Goal: Task Accomplishment & Management: Manage account settings

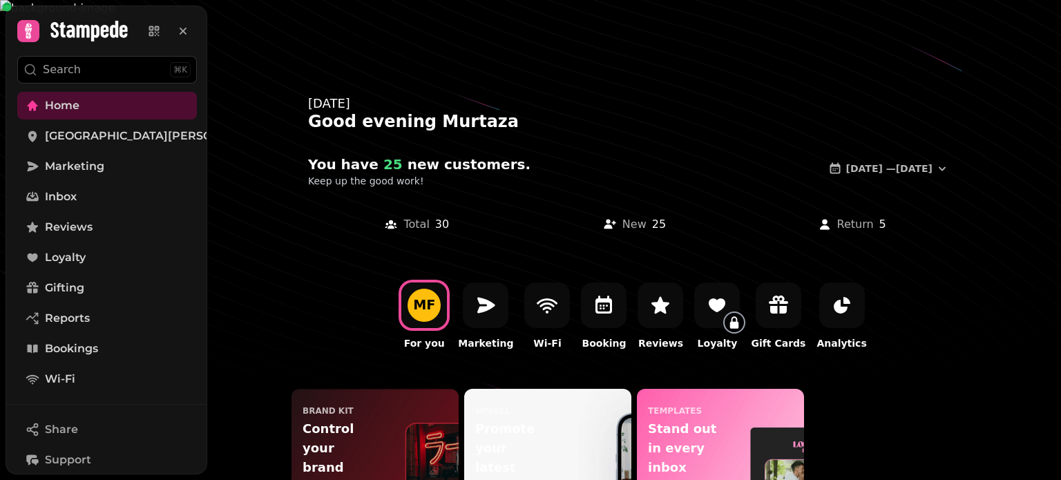
scroll to position [157, 0]
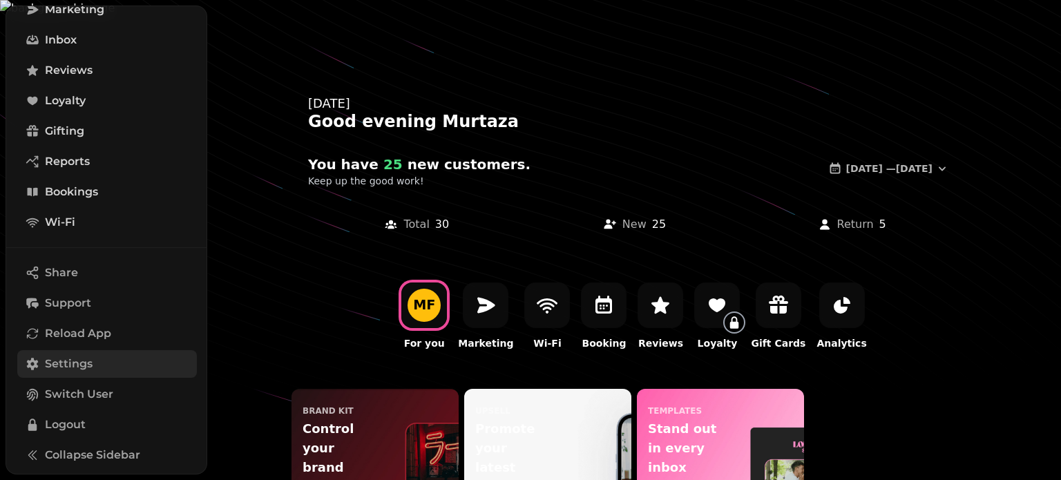
click at [102, 358] on link "Settings" at bounding box center [107, 364] width 180 height 28
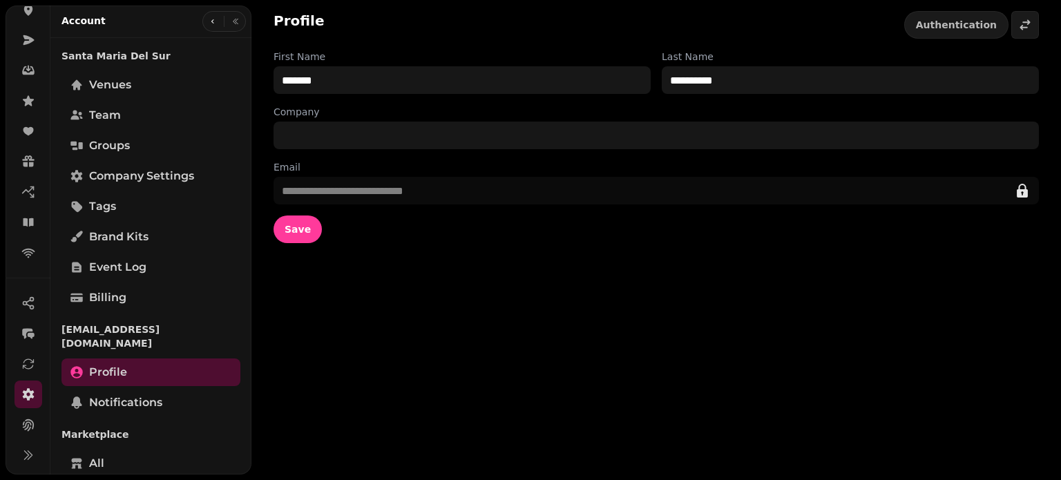
scroll to position [347, 0]
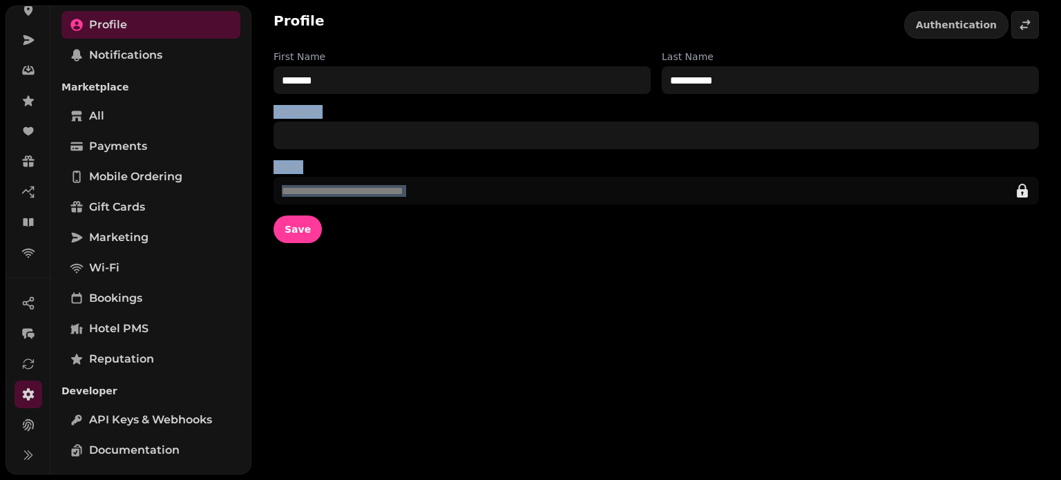
drag, startPoint x: 251, startPoint y: 226, endPoint x: 264, endPoint y: 113, distance: 113.9
click at [264, 113] on div "**********" at bounding box center [655, 127] width 809 height 254
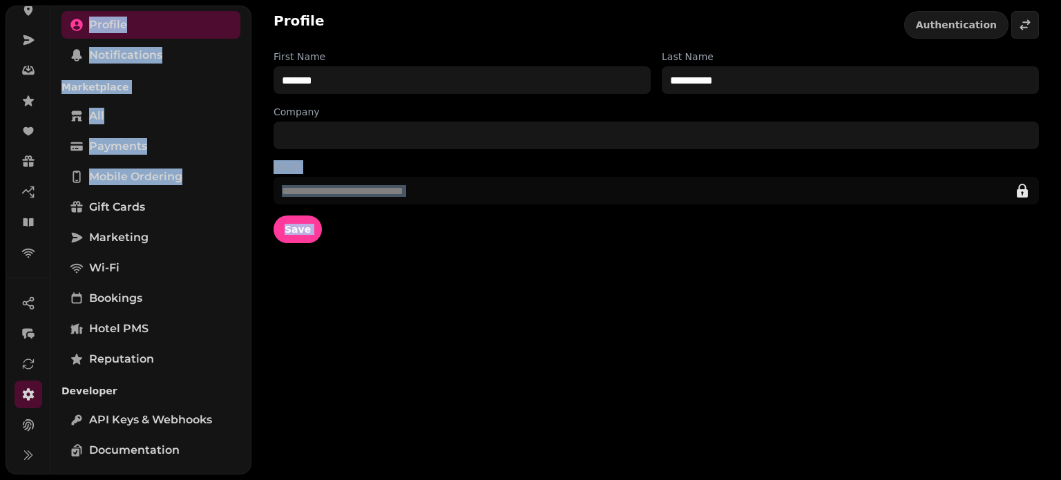
drag, startPoint x: 248, startPoint y: 166, endPoint x: 260, endPoint y: 133, distance: 35.2
click at [260, 133] on body "**********" at bounding box center [530, 240] width 1061 height 480
click at [247, 117] on div "Santa [PERSON_NAME] Del Sur Venues Team Groups Company settings Tags Brand Kits…" at bounding box center [150, 89] width 201 height 787
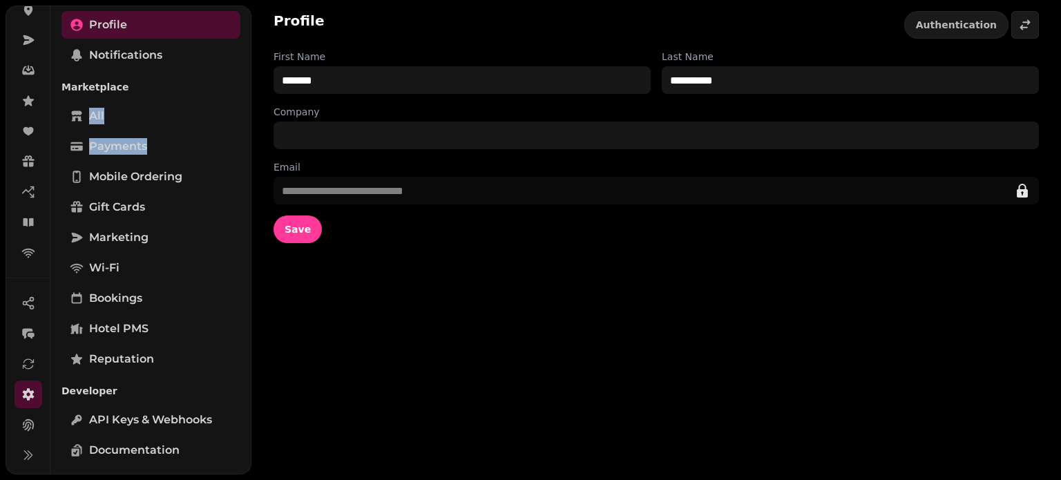
drag, startPoint x: 246, startPoint y: 117, endPoint x: 251, endPoint y: 75, distance: 42.4
click at [251, 76] on div "Account Santa [PERSON_NAME] Del Sur Venues Team Groups Company settings Tags Br…" at bounding box center [150, 240] width 201 height 469
click at [242, 53] on div "Santa [PERSON_NAME] Del Sur Venues Team Groups Company settings Tags Brand Kits…" at bounding box center [150, 89] width 201 height 787
click at [245, 49] on div "Santa [PERSON_NAME] Del Sur Venues Team Groups Company settings Tags Brand Kits…" at bounding box center [150, 89] width 201 height 787
click at [245, 29] on div "Santa [PERSON_NAME] Del Sur Venues Team Groups Company settings Tags Brand Kits…" at bounding box center [150, 89] width 201 height 787
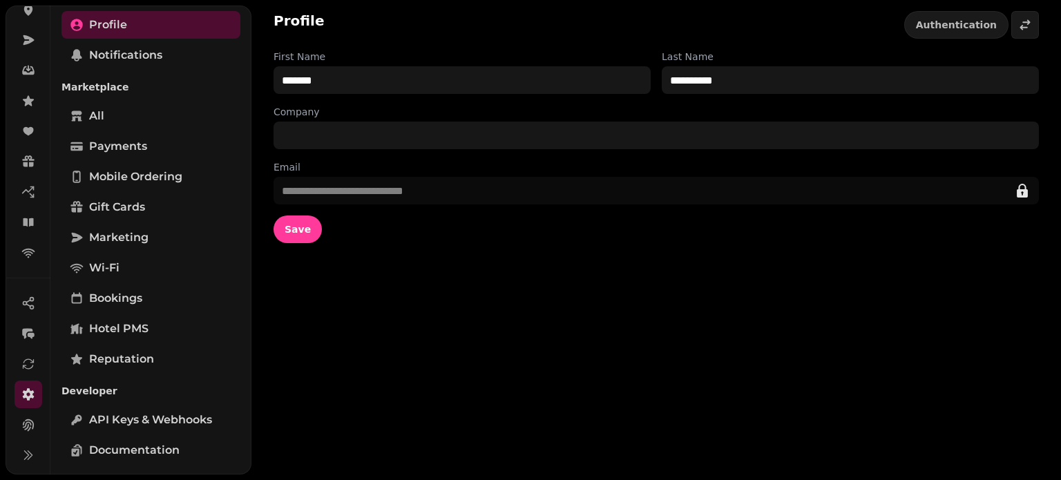
click at [245, 12] on div "Santa [PERSON_NAME] Del Sur Venues Team Groups Company settings Tags Brand Kits…" at bounding box center [150, 89] width 201 height 787
click at [246, 468] on div "Santa [PERSON_NAME] Del Sur Venues Team Groups Company settings Tags Brand Kits…" at bounding box center [150, 89] width 201 height 787
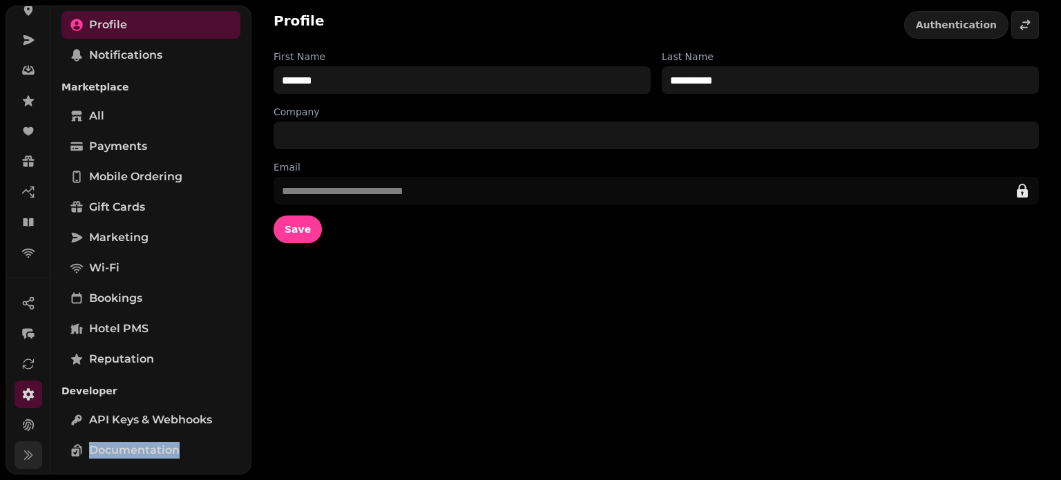
click at [30, 455] on icon at bounding box center [28, 455] width 14 height 14
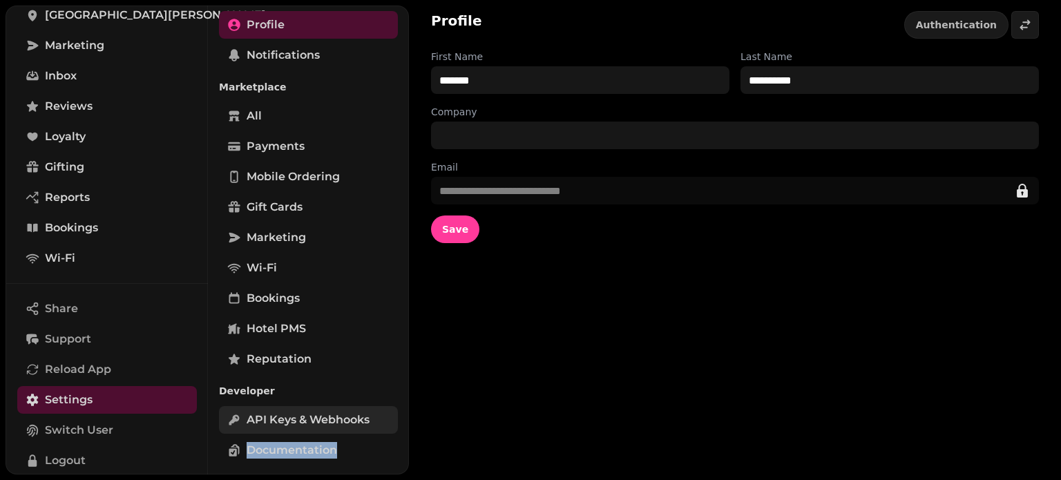
click at [326, 406] on link "API keys & webhooks" at bounding box center [308, 420] width 179 height 28
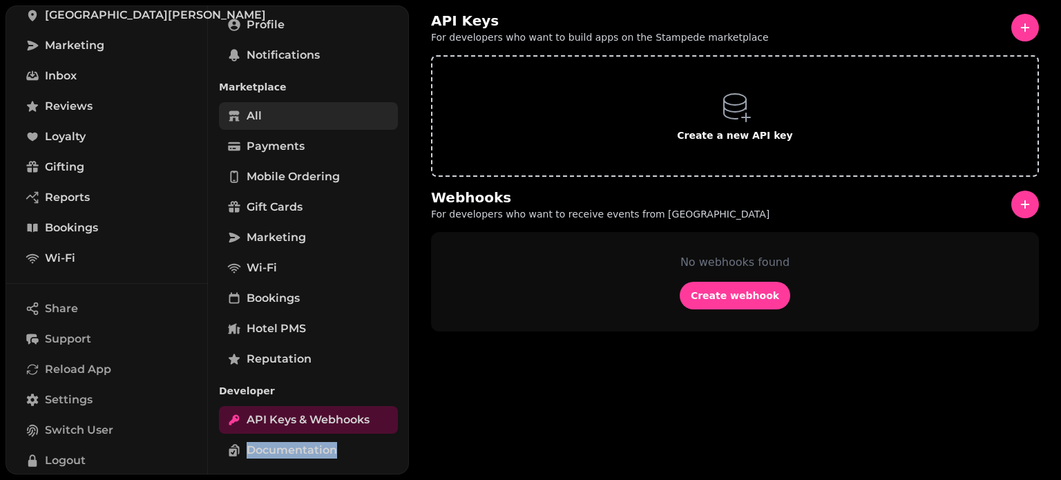
click at [276, 104] on link "All" at bounding box center [308, 116] width 179 height 28
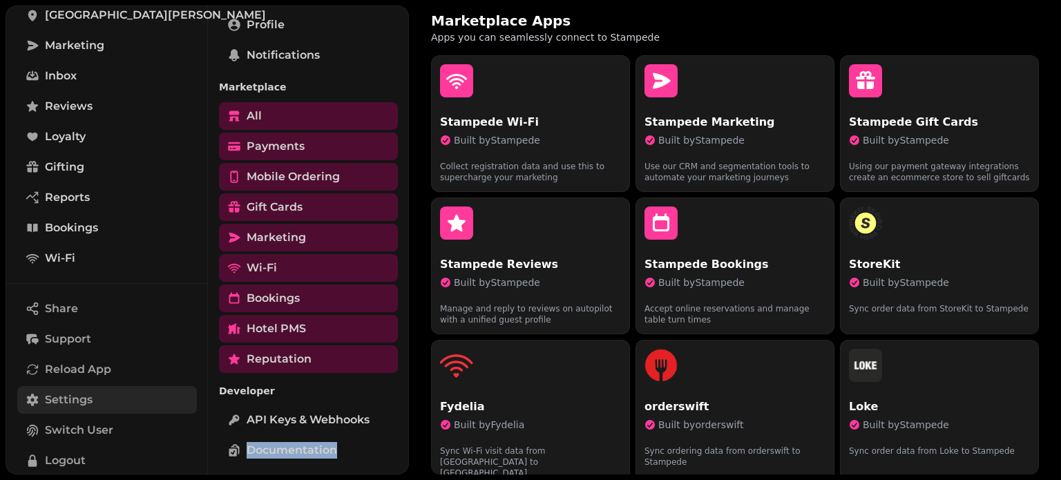
click at [97, 405] on link "Settings" at bounding box center [107, 400] width 180 height 28
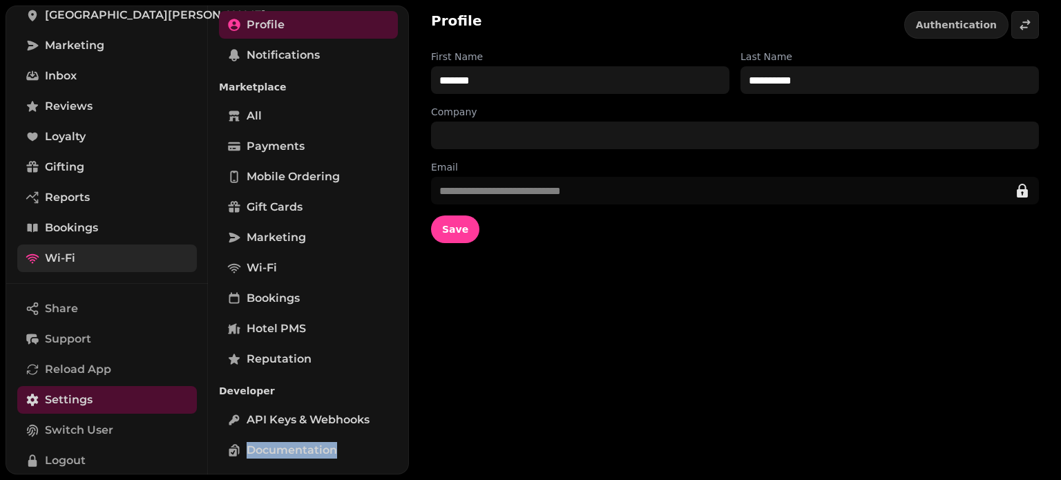
click at [102, 246] on link "Wi-Fi" at bounding box center [107, 258] width 180 height 28
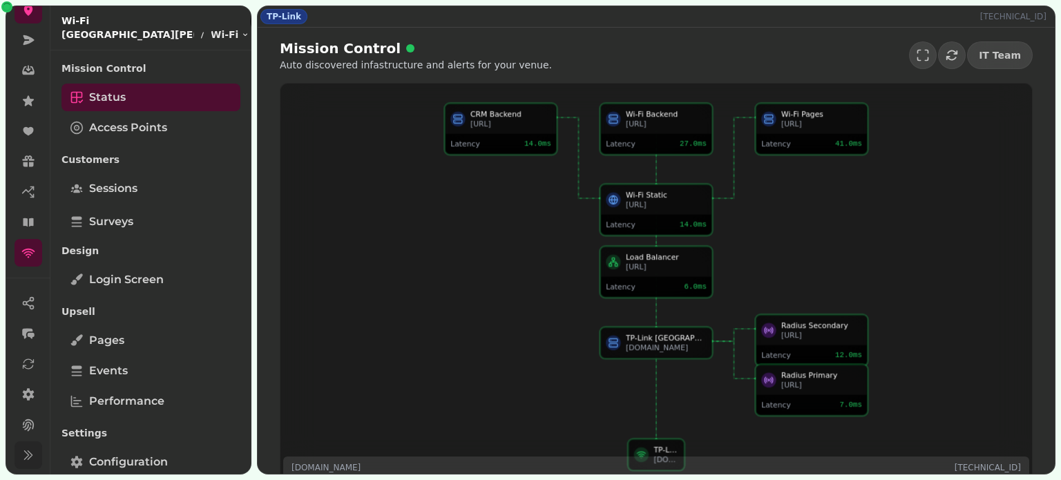
click at [108, 33] on p "[GEOGRAPHIC_DATA][PERSON_NAME]" at bounding box center [127, 35] width 133 height 14
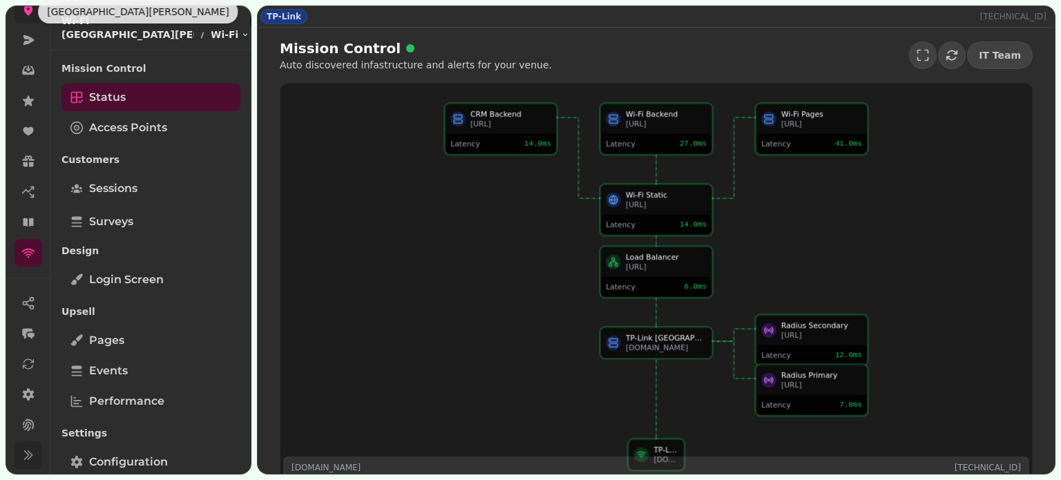
click at [30, 10] on icon at bounding box center [28, 10] width 9 height 11
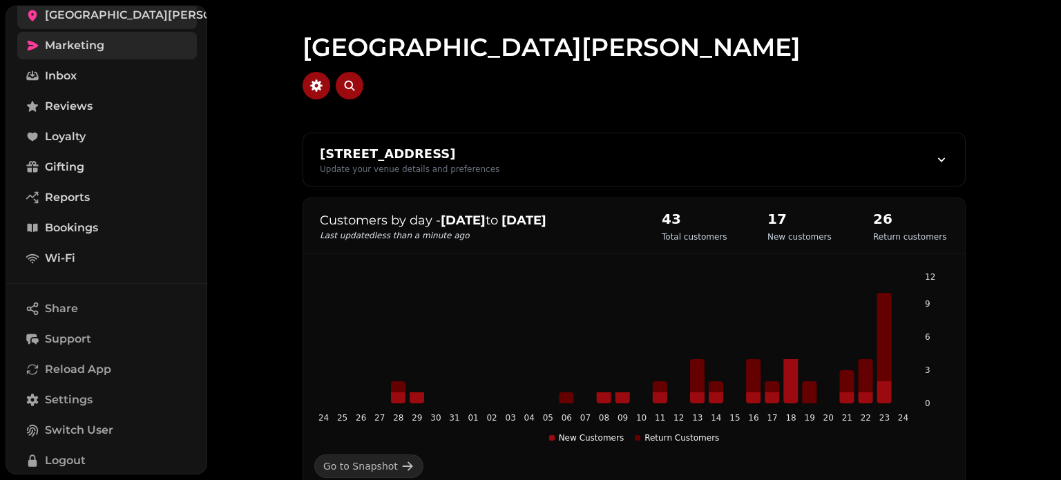
click at [99, 46] on span "Marketing" at bounding box center [74, 45] width 59 height 17
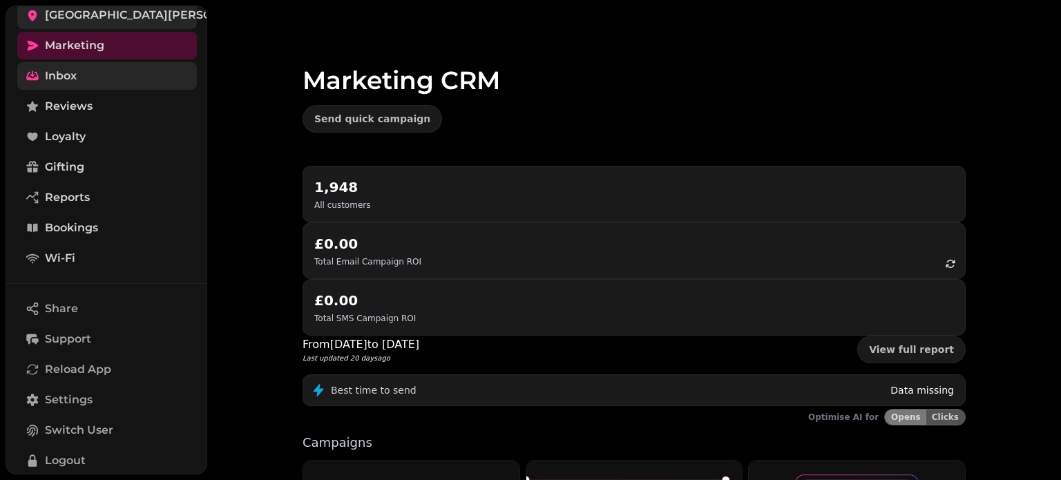
click at [85, 75] on link "Inbox" at bounding box center [107, 76] width 180 height 28
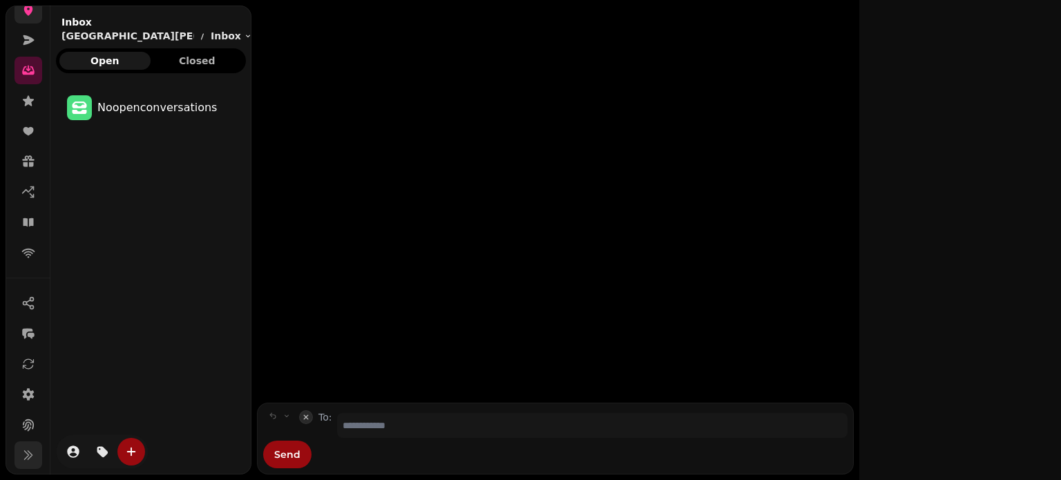
click at [37, 457] on button at bounding box center [29, 455] width 28 height 28
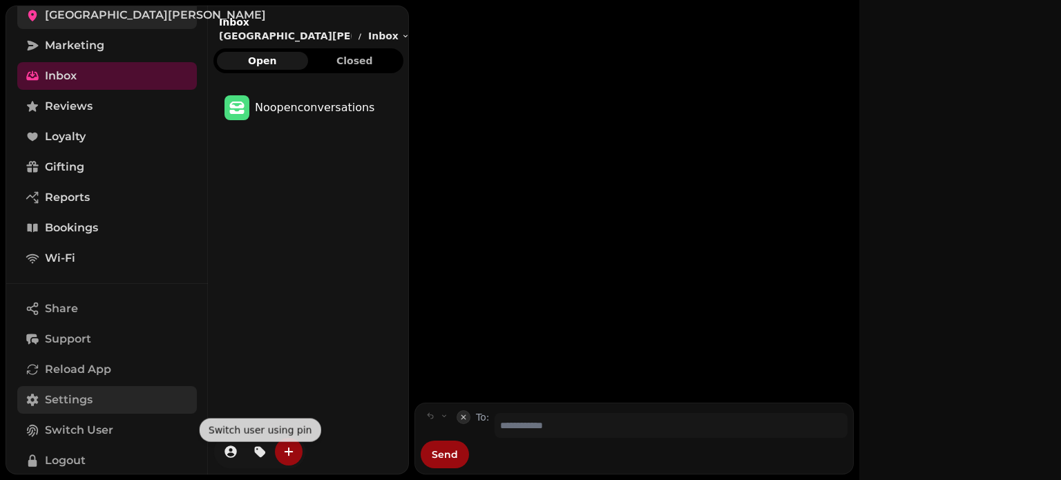
click at [113, 397] on link "Settings" at bounding box center [107, 400] width 180 height 28
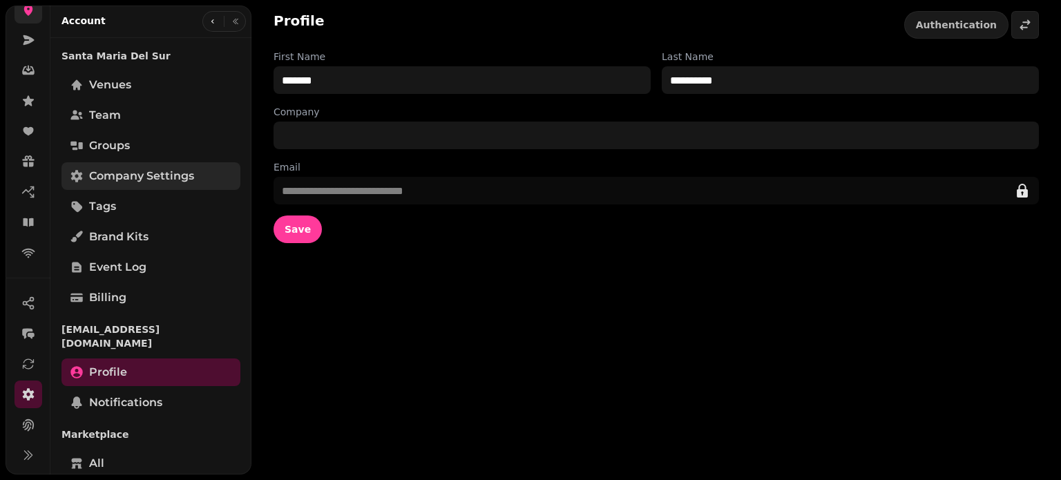
click at [134, 169] on span "Company settings" at bounding box center [141, 176] width 105 height 17
select select "**********"
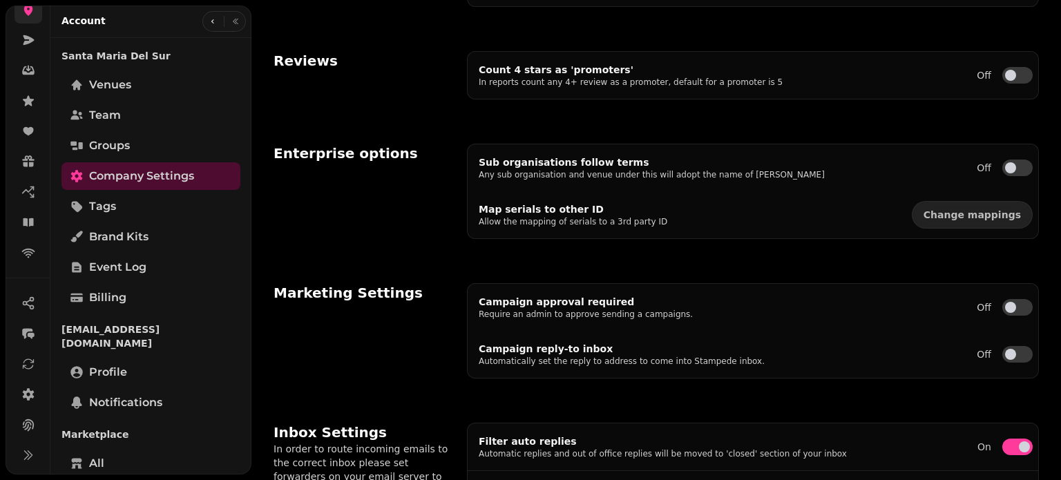
scroll to position [524, 0]
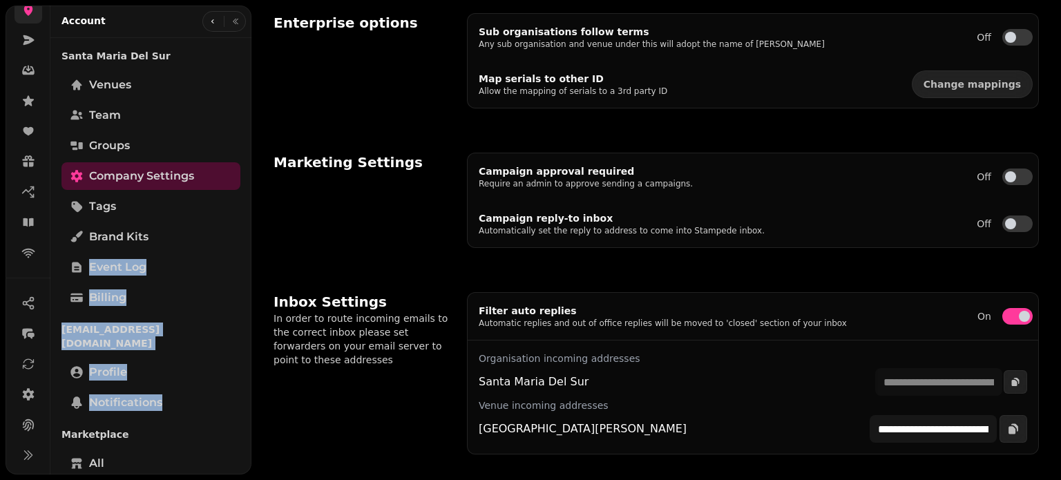
drag, startPoint x: 245, startPoint y: 243, endPoint x: 246, endPoint y: 383, distance: 140.2
click at [246, 381] on div "Santa [PERSON_NAME] Del Sur Venues Team Groups Company settings Tags Brand Kits…" at bounding box center [150, 437] width 201 height 787
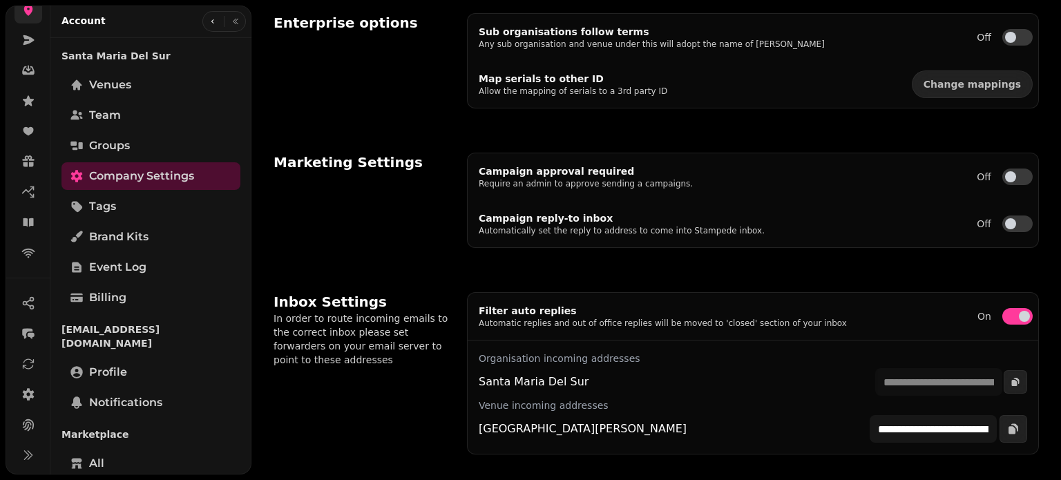
click at [248, 468] on div "Santa [PERSON_NAME] Del Sur Venues Team Groups Company settings Tags Brand Kits…" at bounding box center [150, 437] width 201 height 787
click at [28, 389] on icon at bounding box center [29, 394] width 12 height 12
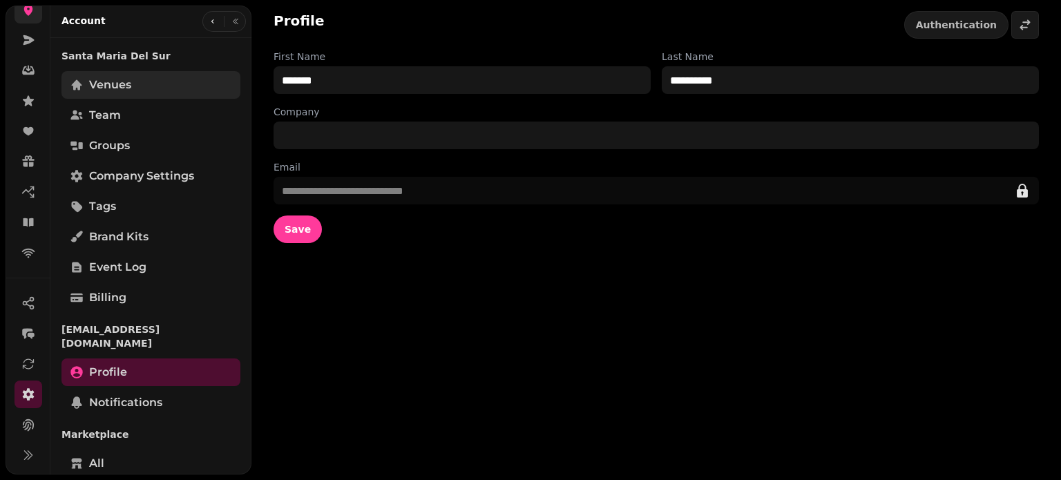
click at [146, 84] on link "Venues" at bounding box center [150, 85] width 179 height 28
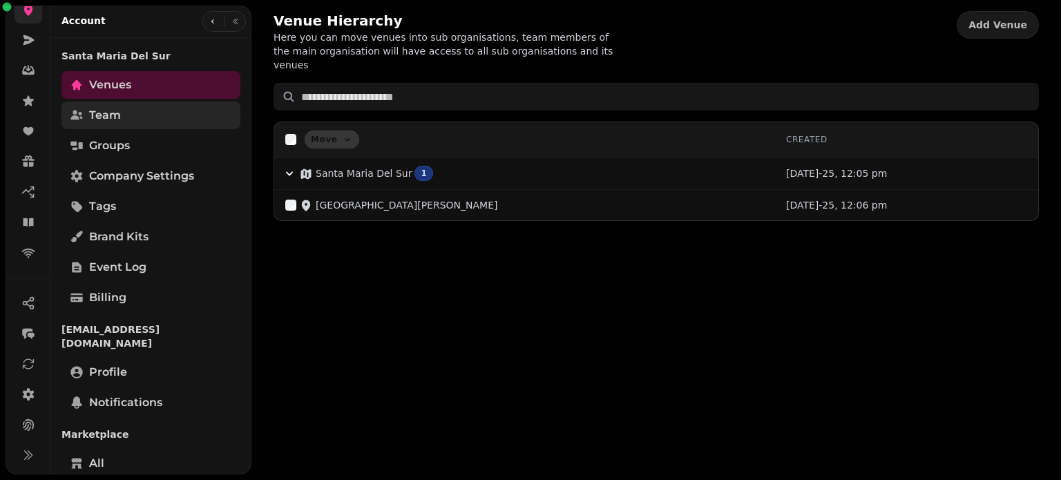
click at [127, 113] on link "Team" at bounding box center [150, 116] width 179 height 28
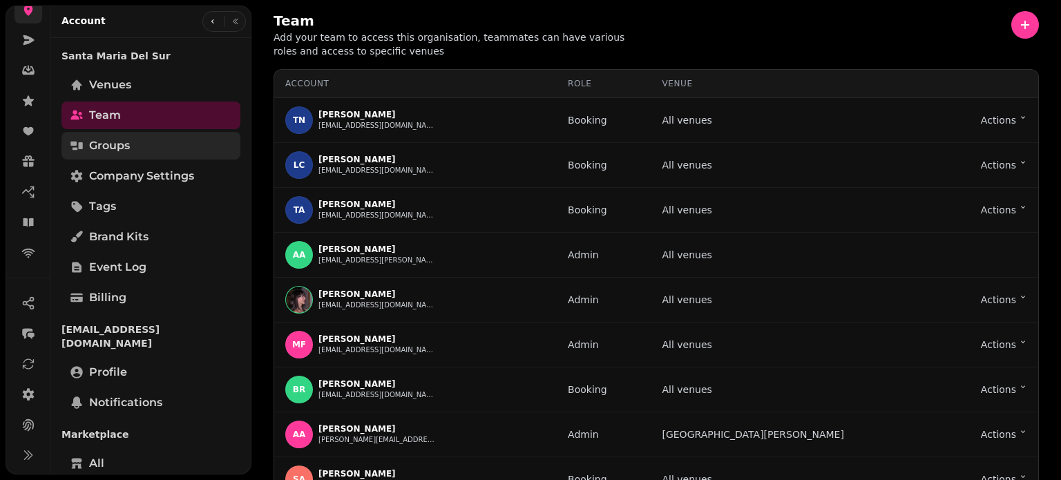
click at [147, 142] on link "Groups" at bounding box center [150, 146] width 179 height 28
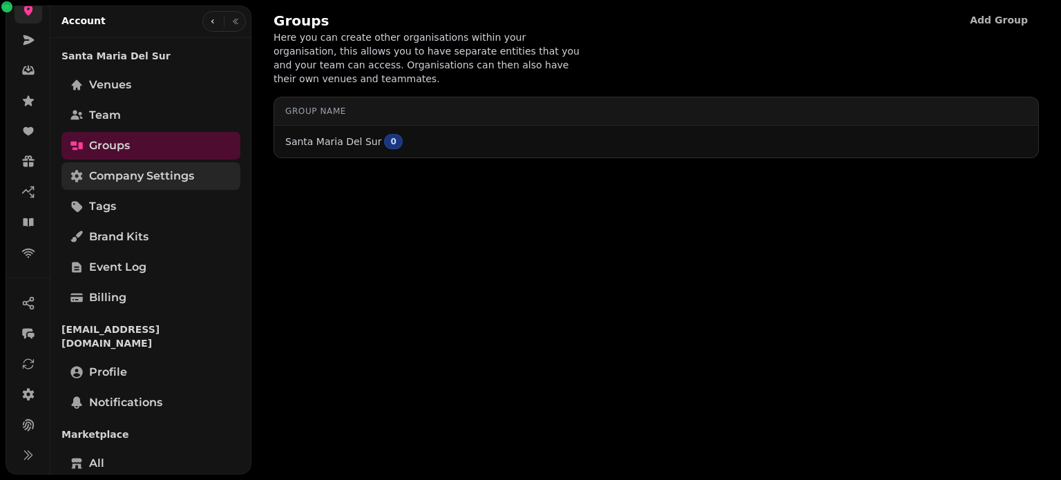
click at [148, 171] on span "Company settings" at bounding box center [141, 176] width 105 height 17
select select "**********"
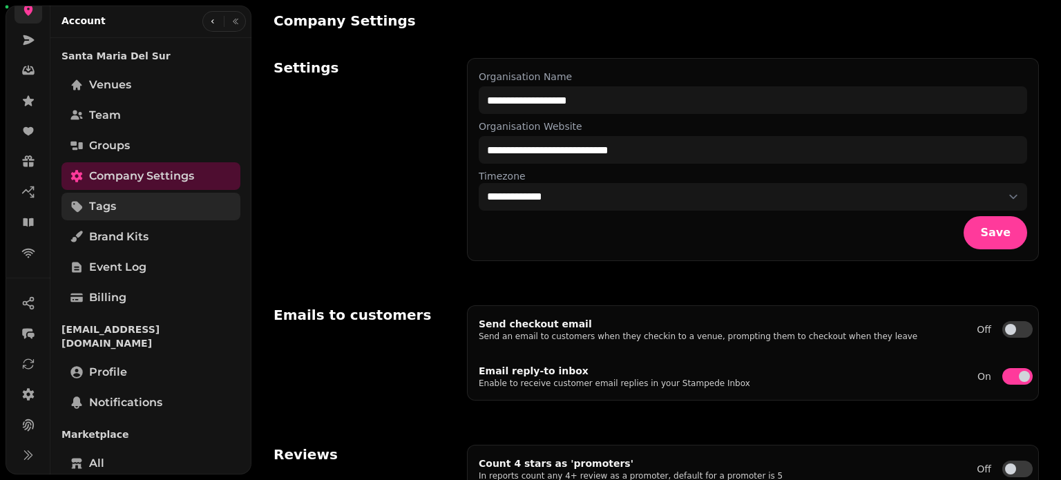
click at [143, 195] on link "Tags" at bounding box center [150, 207] width 179 height 28
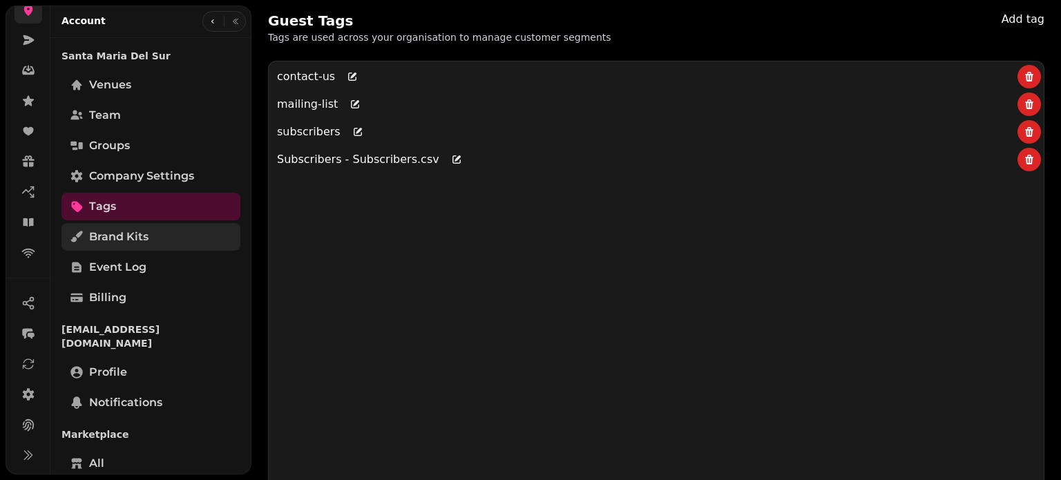
click at [167, 242] on link "Brand Kits" at bounding box center [150, 237] width 179 height 28
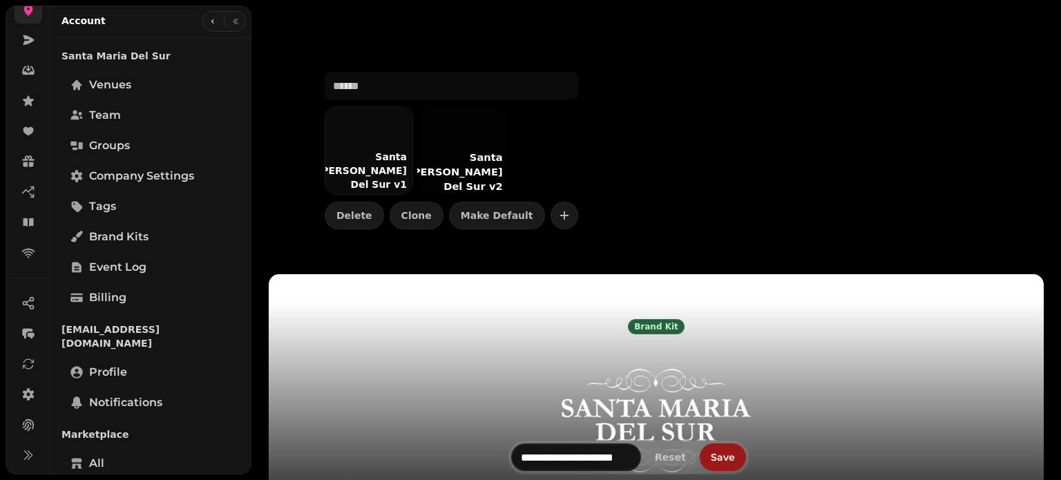
drag, startPoint x: 1058, startPoint y: 88, endPoint x: 1060, endPoint y: 177, distance: 89.8
click at [1060, 177] on video at bounding box center [530, 172] width 1061 height 345
click at [1055, 137] on video at bounding box center [530, 172] width 1061 height 345
drag, startPoint x: 1060, startPoint y: 135, endPoint x: 1060, endPoint y: 200, distance: 65.6
click at [1060, 197] on video at bounding box center [530, 172] width 1061 height 345
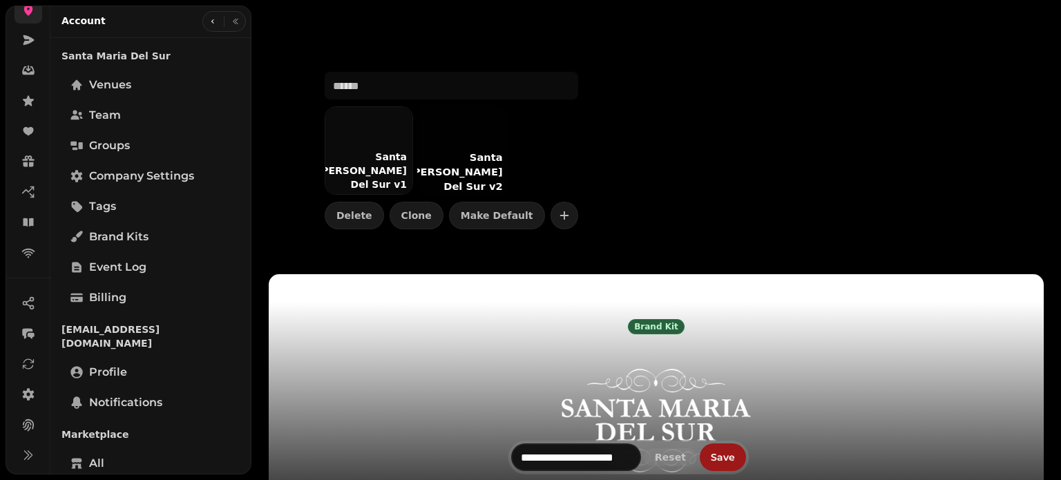
click at [1056, 235] on video at bounding box center [530, 172] width 1061 height 345
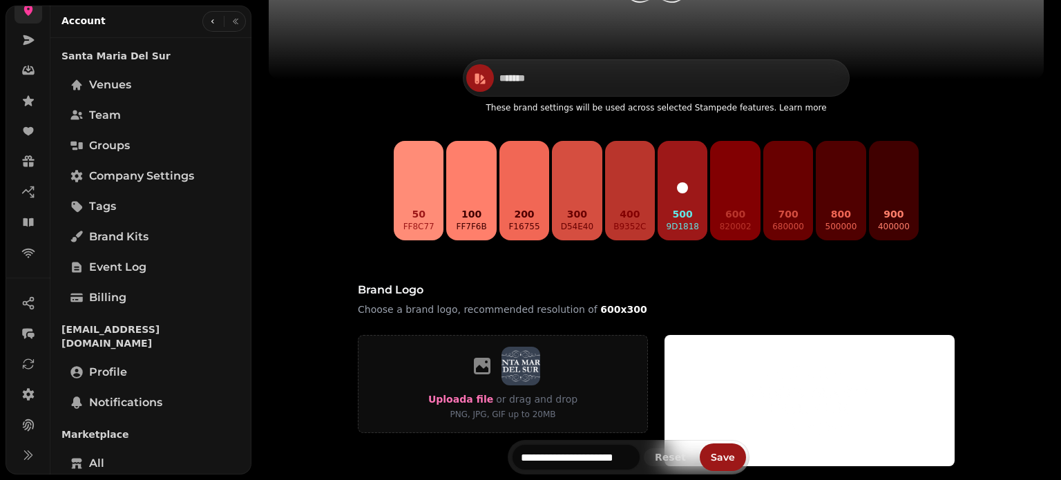
scroll to position [543, 0]
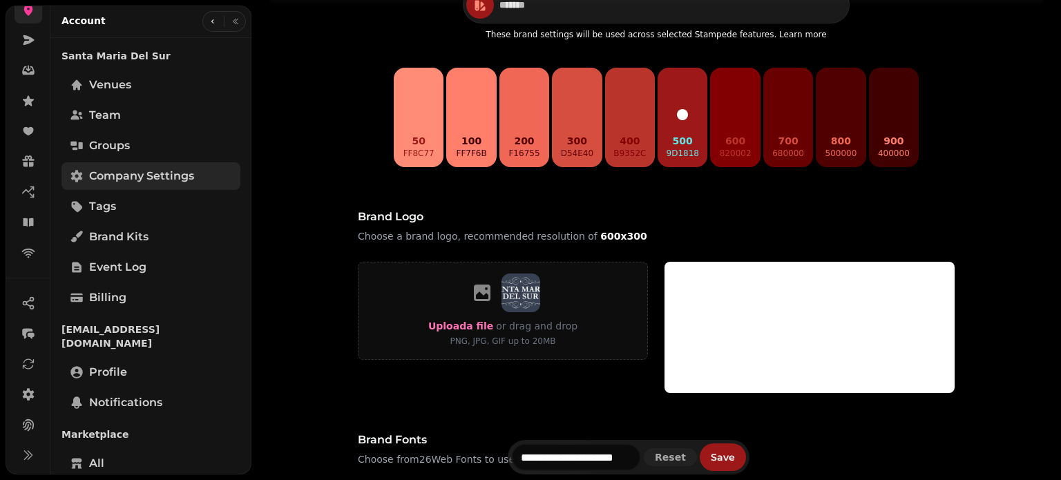
click at [139, 173] on span "Company settings" at bounding box center [141, 176] width 105 height 17
select select "**********"
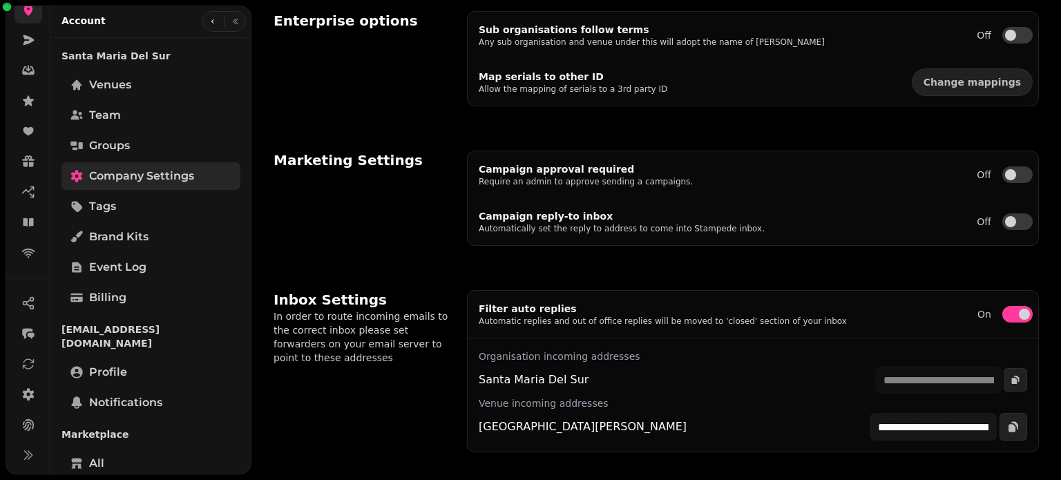
scroll to position [524, 0]
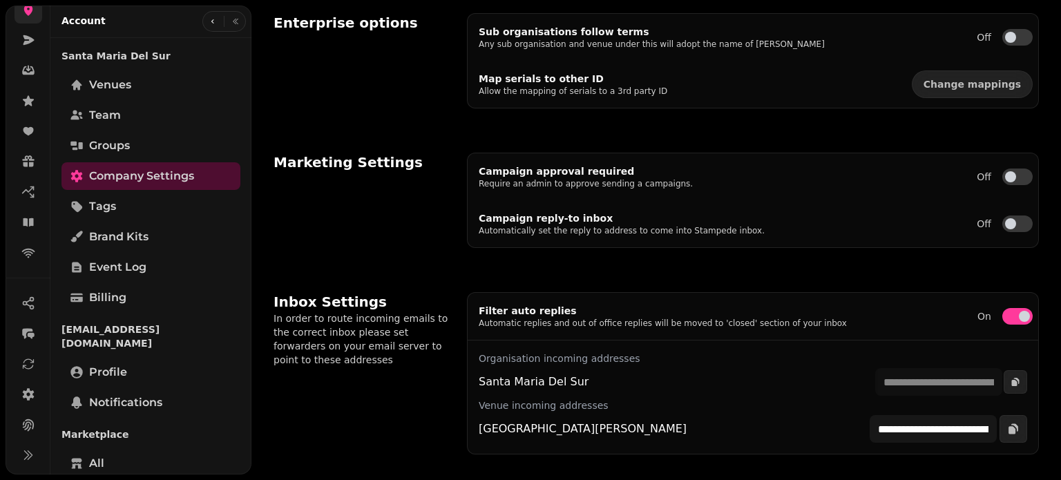
click at [539, 369] on div "**********" at bounding box center [753, 382] width 548 height 28
click at [921, 430] on input "**********" at bounding box center [932, 429] width 127 height 28
click at [100, 209] on span "Tags" at bounding box center [102, 206] width 27 height 17
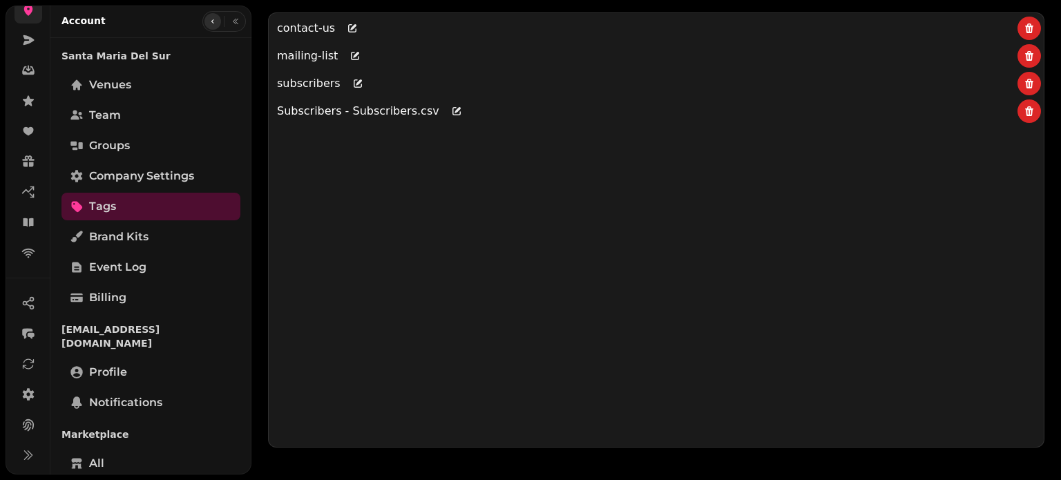
click at [209, 23] on icon "button" at bounding box center [213, 21] width 8 height 8
select select "**********"
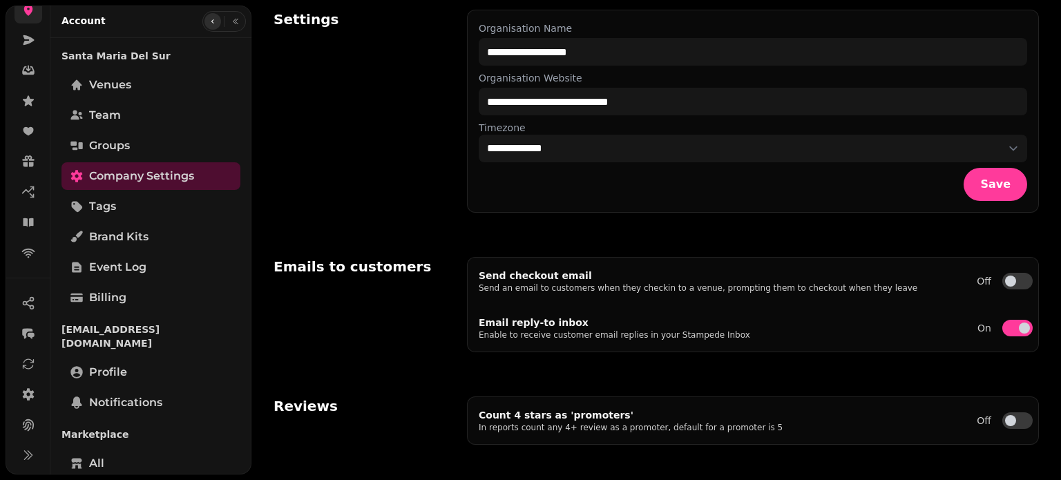
click at [214, 21] on button "button" at bounding box center [212, 21] width 17 height 17
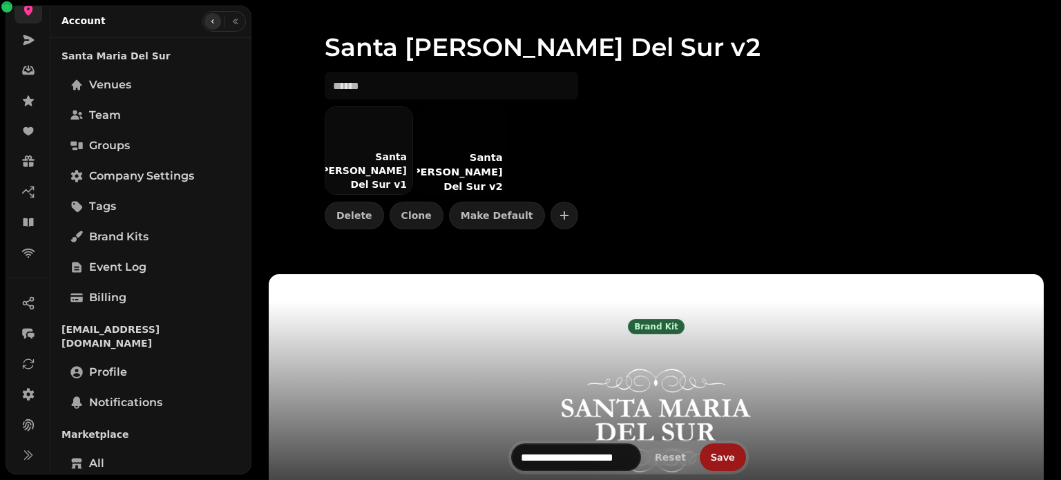
click at [214, 21] on button "button" at bounding box center [212, 21] width 17 height 17
click at [231, 23] on icon "button" at bounding box center [235, 21] width 8 height 8
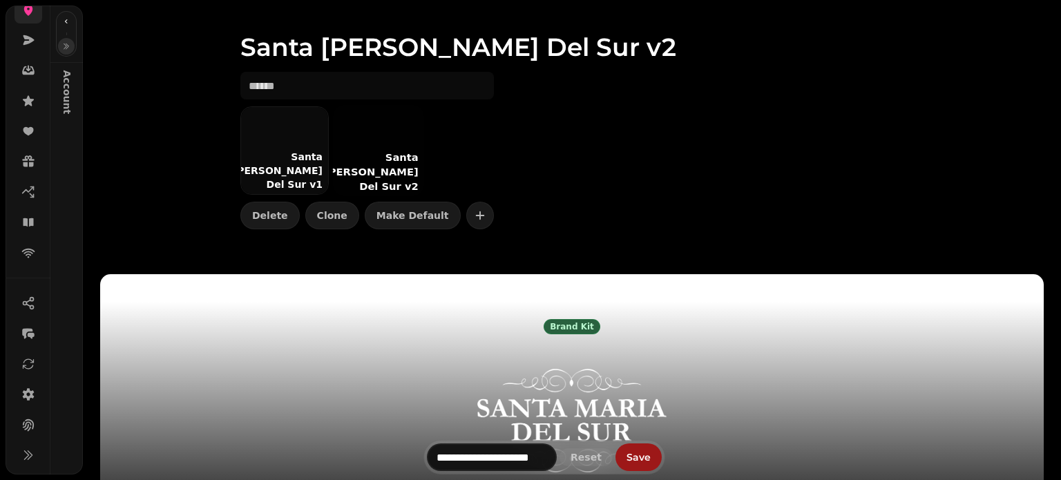
click at [68, 49] on icon "button" at bounding box center [66, 46] width 8 height 8
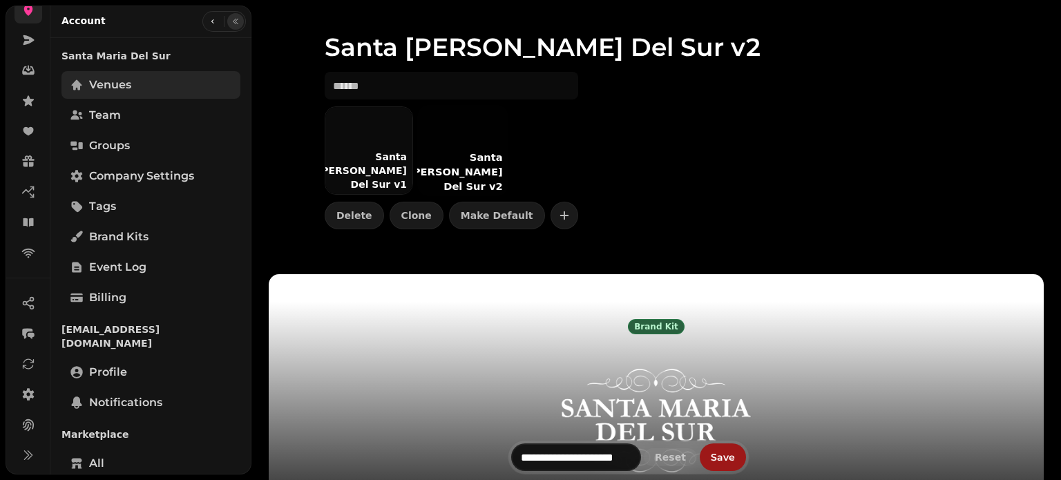
click at [127, 90] on span "Venues" at bounding box center [110, 85] width 42 height 17
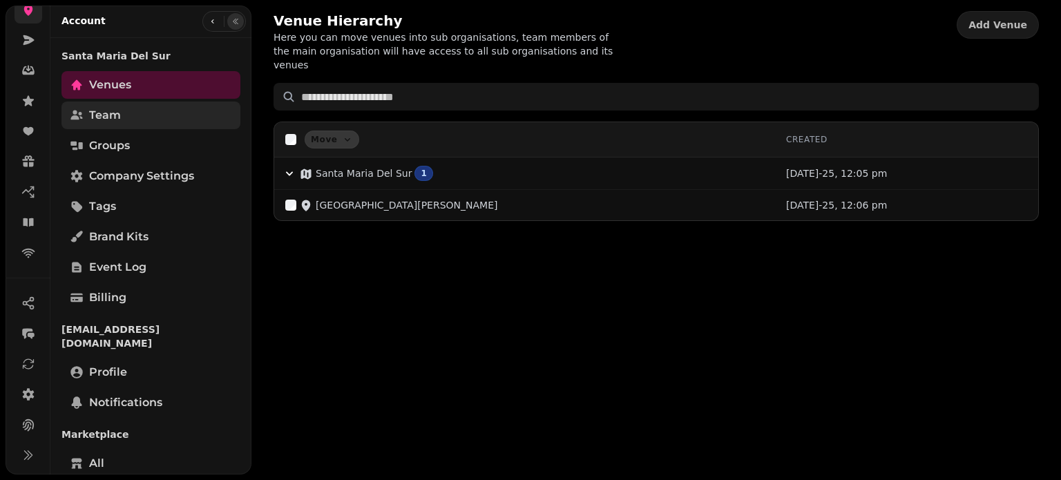
click at [124, 120] on link "Team" at bounding box center [150, 116] width 179 height 28
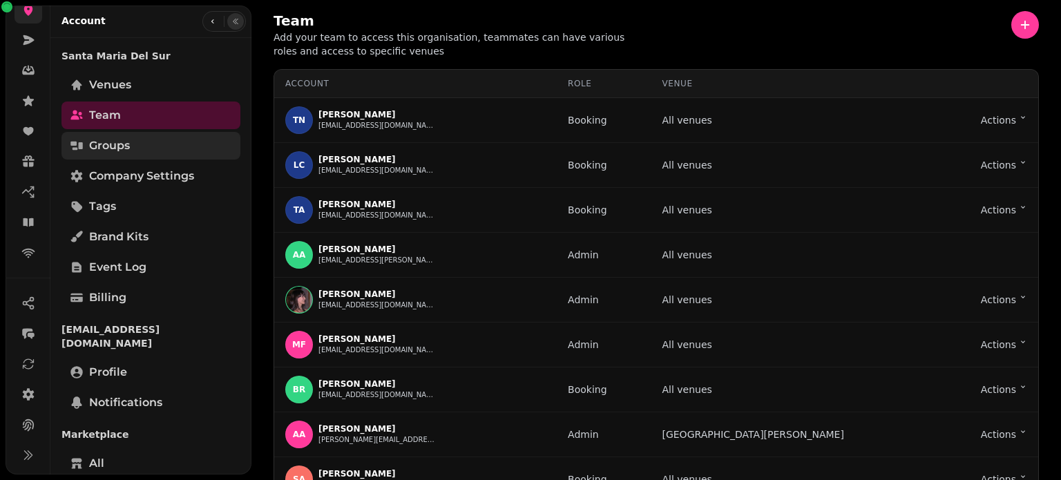
click at [126, 150] on span "Groups" at bounding box center [109, 145] width 41 height 17
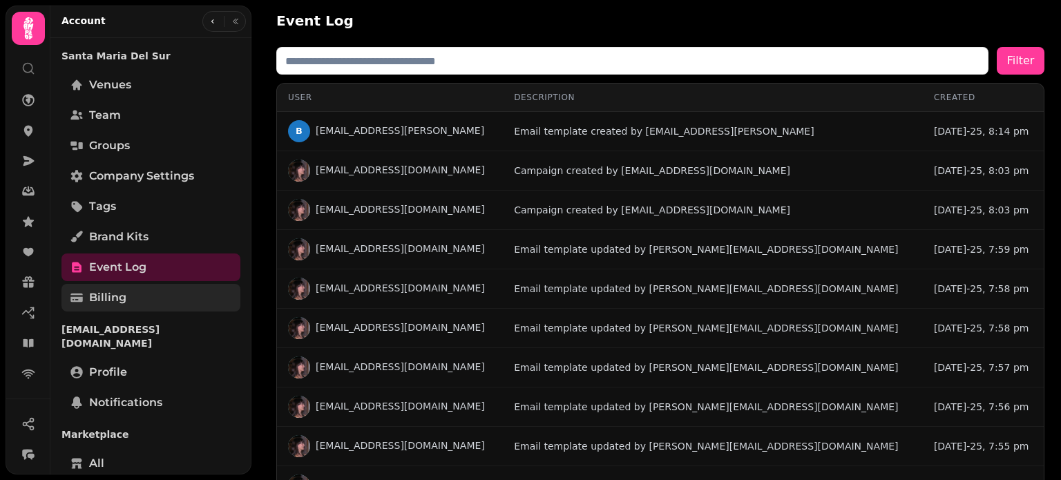
click at [137, 295] on link "Billing" at bounding box center [150, 298] width 179 height 28
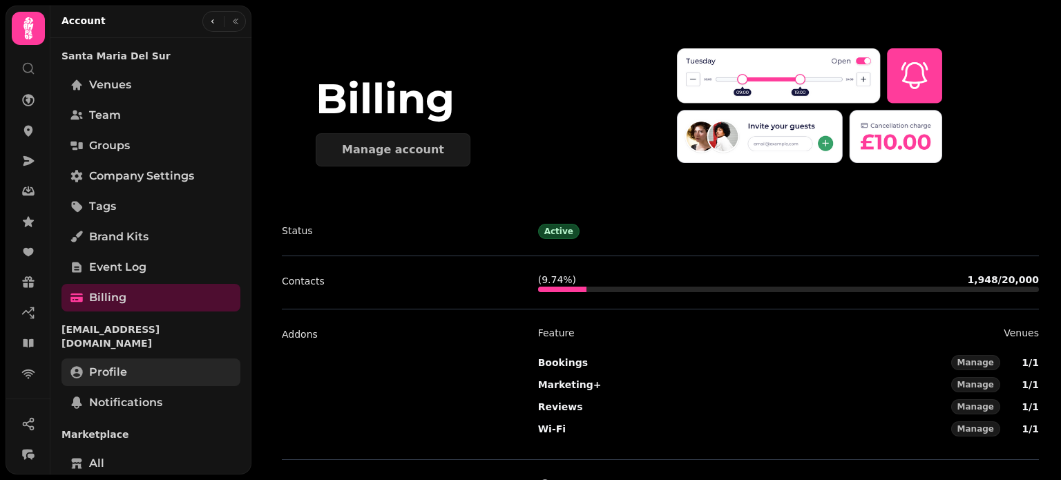
click at [160, 365] on link "Profile" at bounding box center [150, 372] width 179 height 28
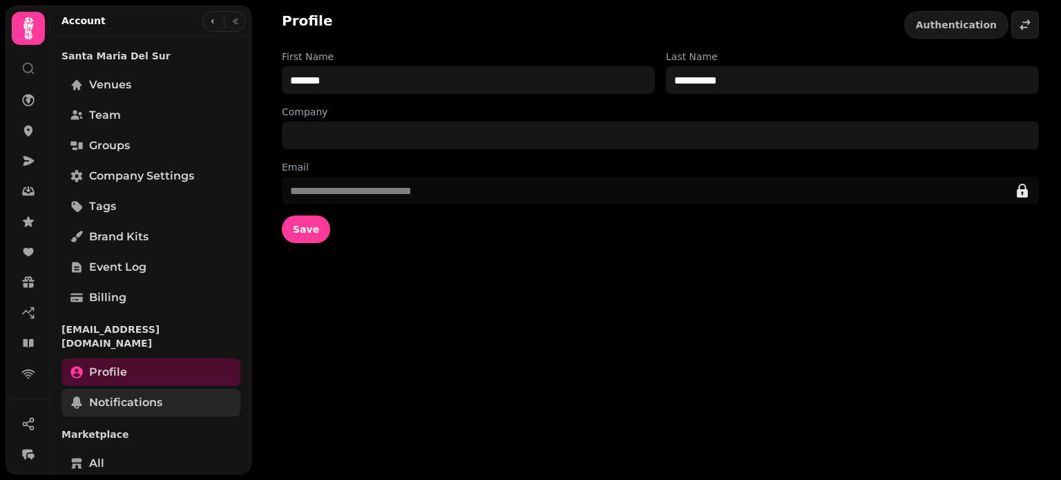
click at [159, 394] on span "Notifications" at bounding box center [125, 402] width 73 height 17
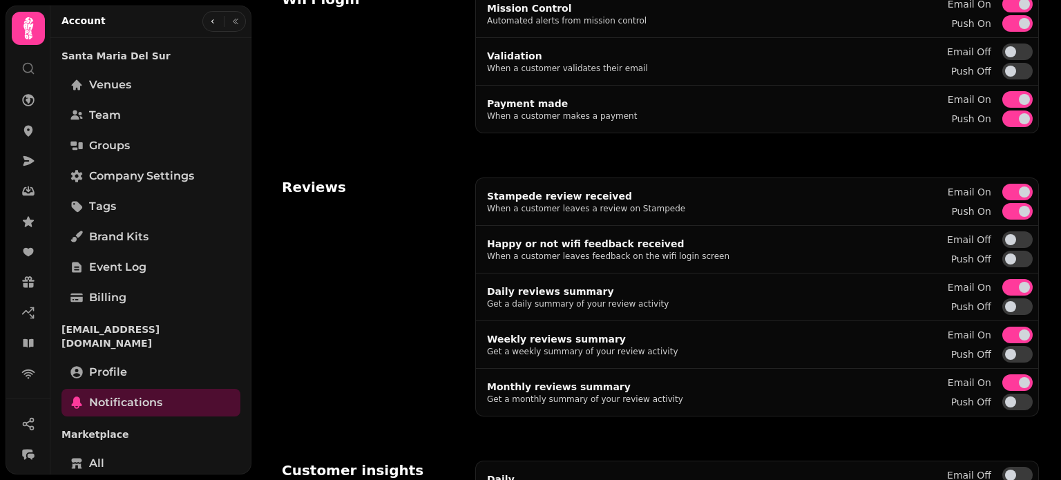
scroll to position [651, 0]
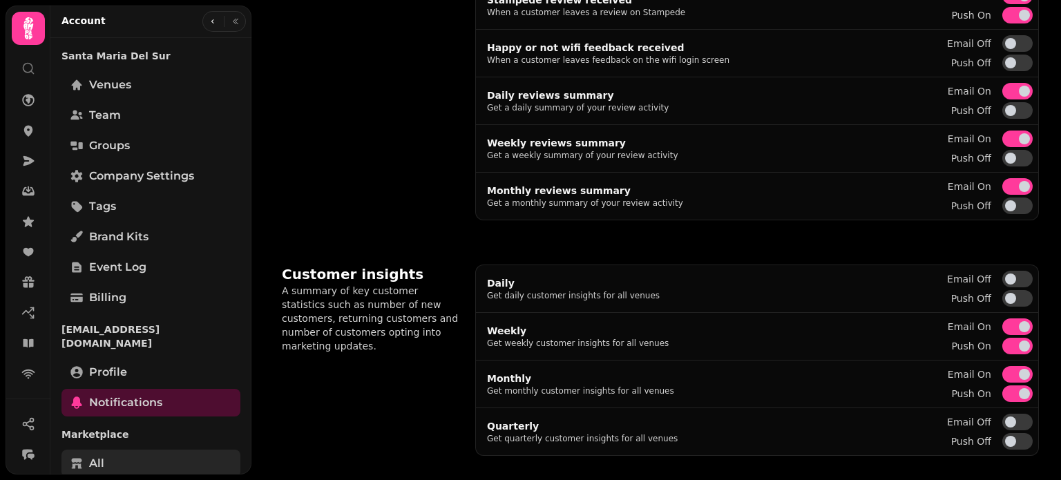
click at [101, 455] on span "All" at bounding box center [96, 463] width 15 height 17
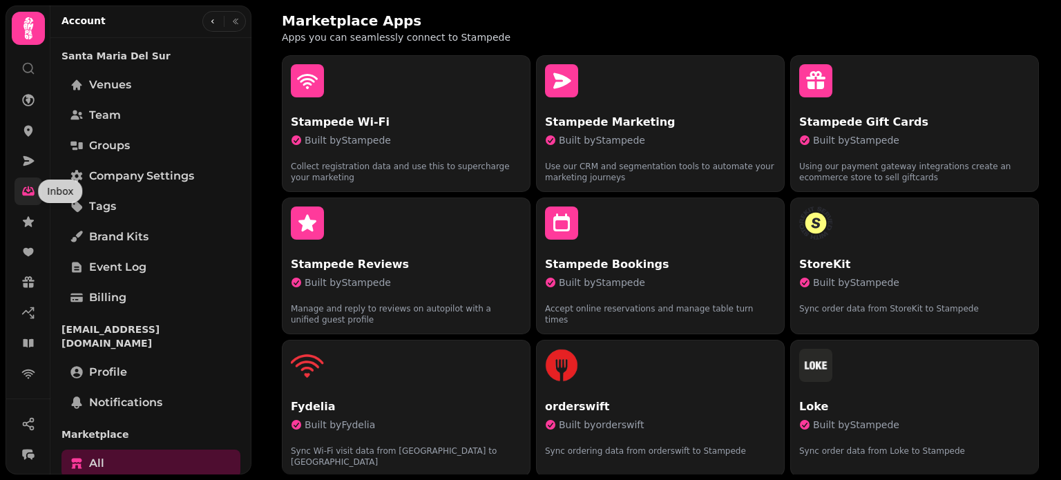
click at [25, 192] on icon at bounding box center [28, 191] width 12 height 9
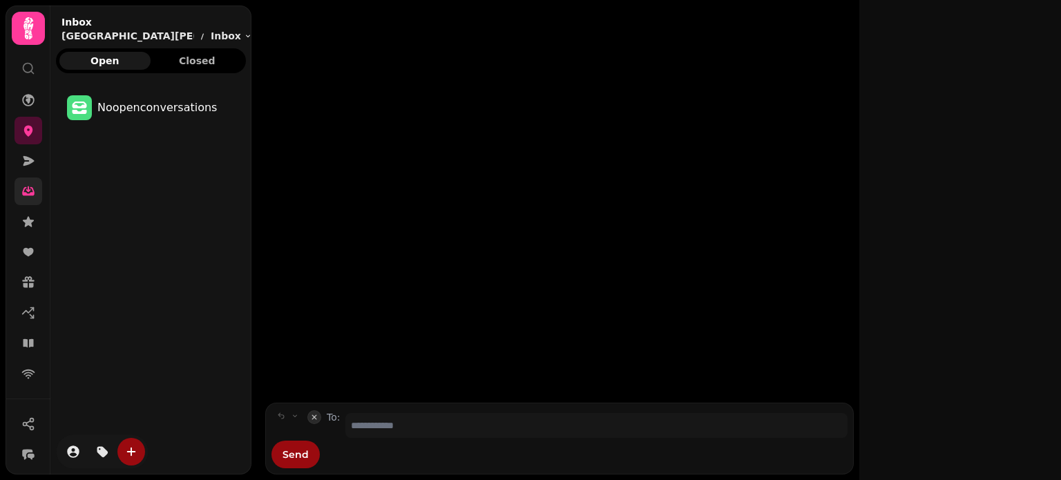
click at [25, 192] on icon at bounding box center [28, 191] width 12 height 9
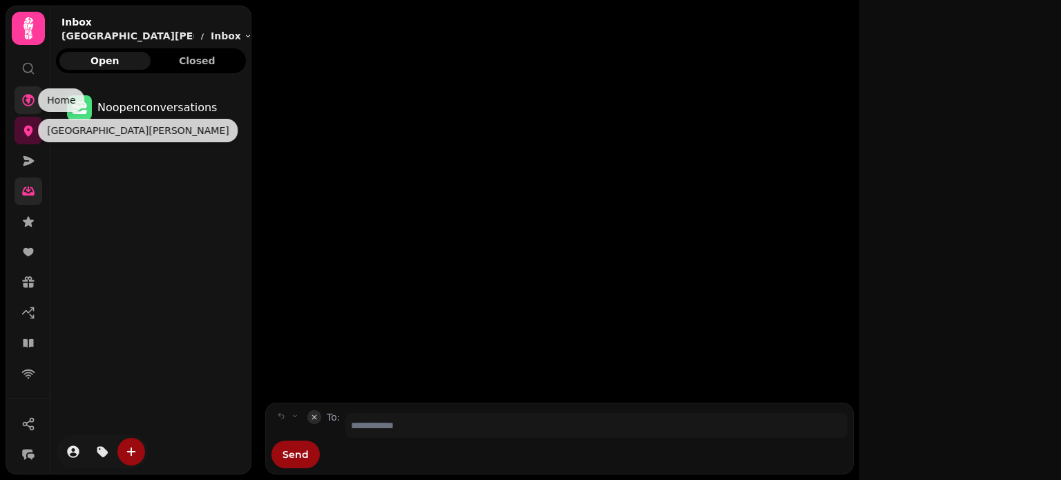
click at [28, 96] on icon at bounding box center [28, 100] width 12 height 12
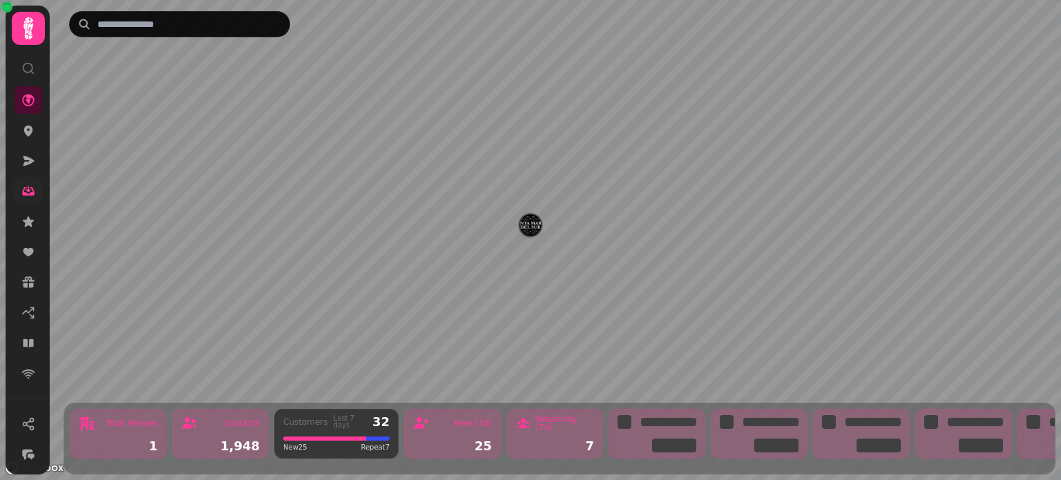
click at [22, 21] on icon at bounding box center [29, 29] width 28 height 28
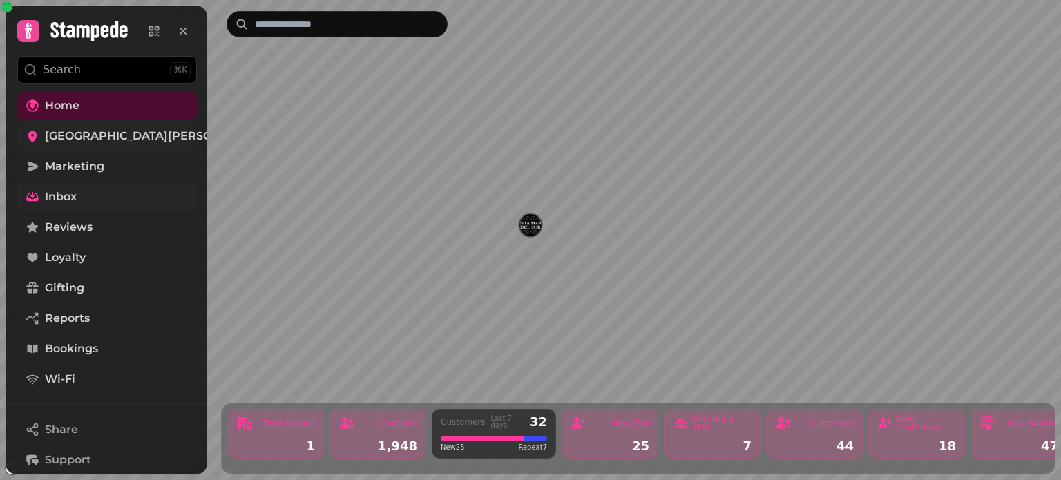
click at [43, 139] on link "[GEOGRAPHIC_DATA][PERSON_NAME]" at bounding box center [107, 136] width 180 height 28
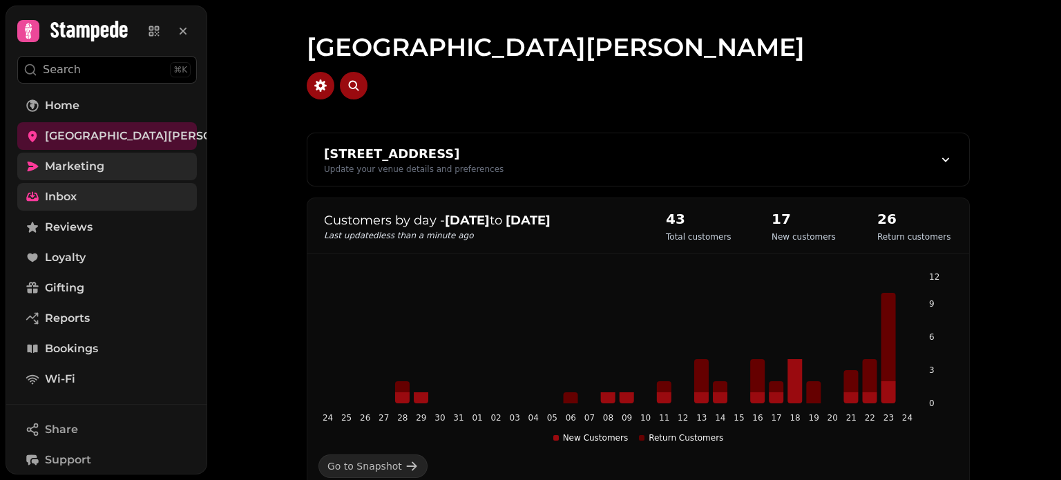
click at [55, 163] on span "Marketing" at bounding box center [74, 166] width 59 height 17
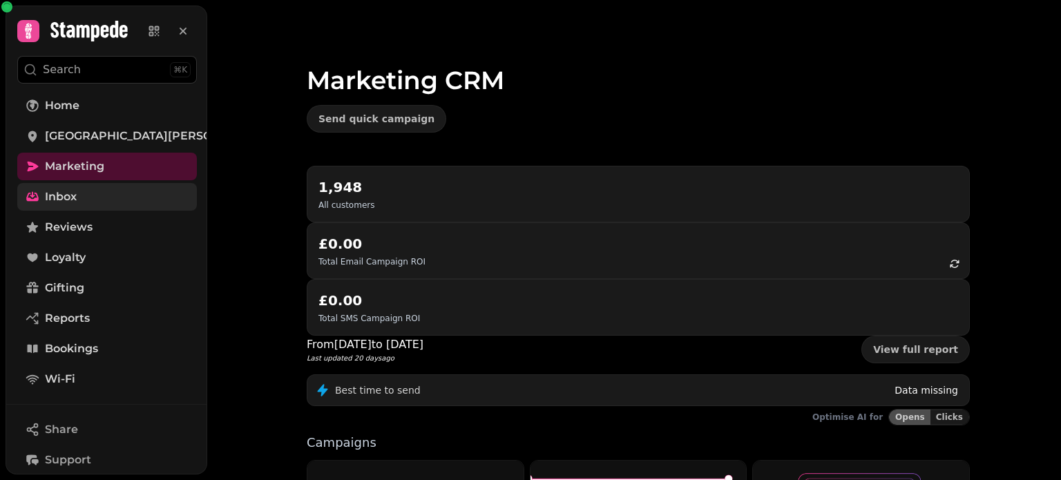
click at [55, 191] on span "Inbox" at bounding box center [61, 197] width 32 height 17
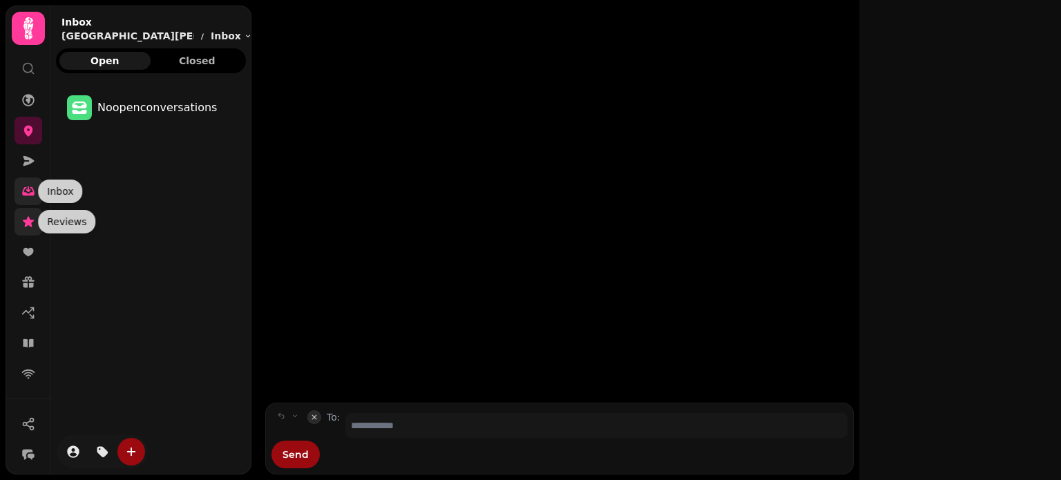
click at [30, 224] on icon at bounding box center [28, 221] width 11 height 10
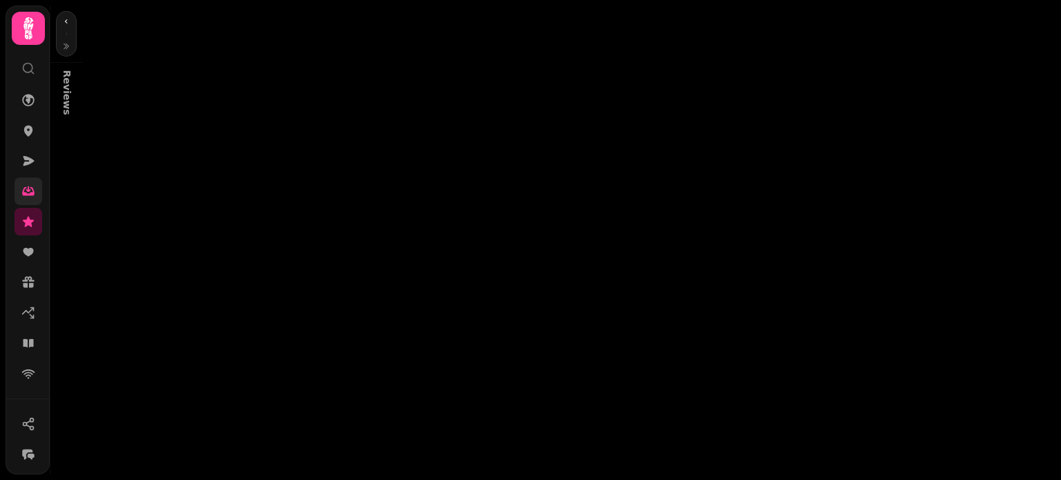
click at [19, 191] on link at bounding box center [29, 191] width 28 height 28
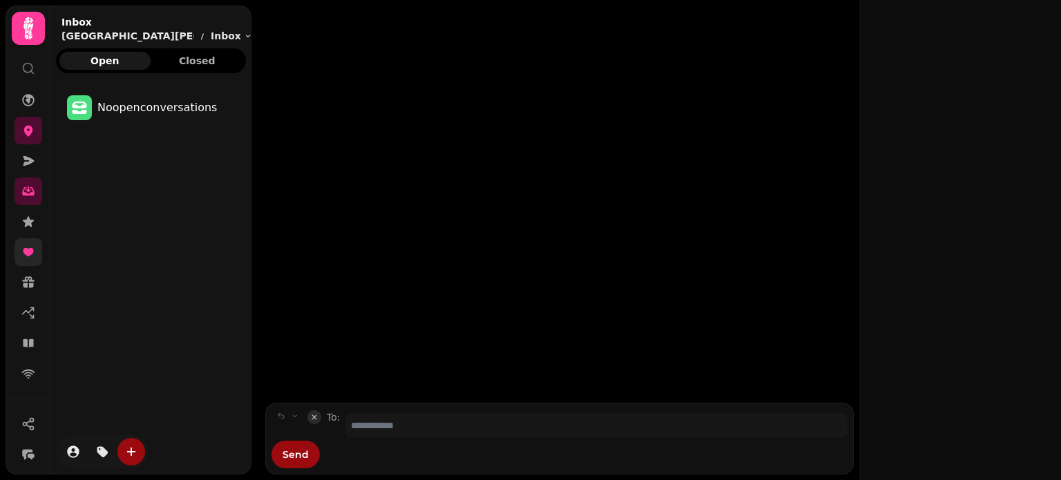
click at [28, 251] on icon at bounding box center [28, 252] width 10 height 8
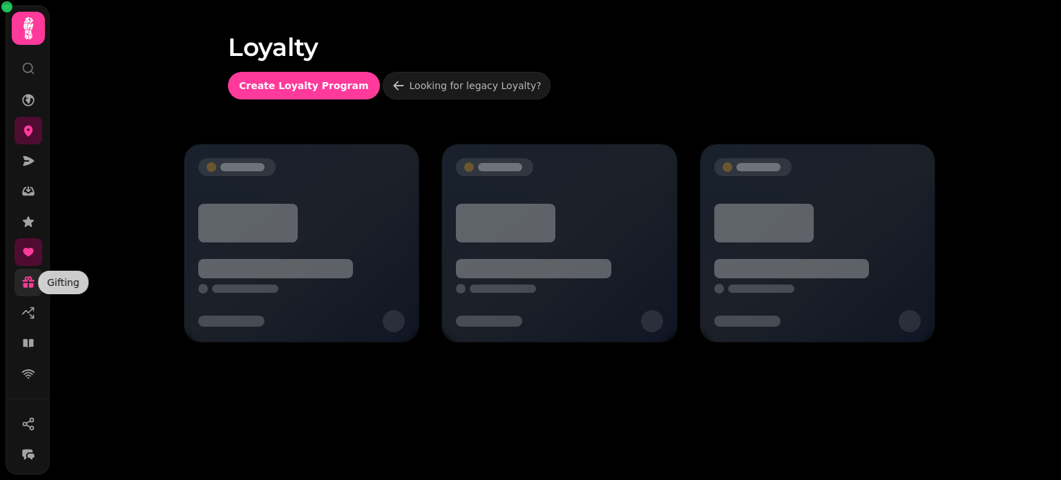
click at [21, 285] on icon at bounding box center [28, 283] width 14 height 14
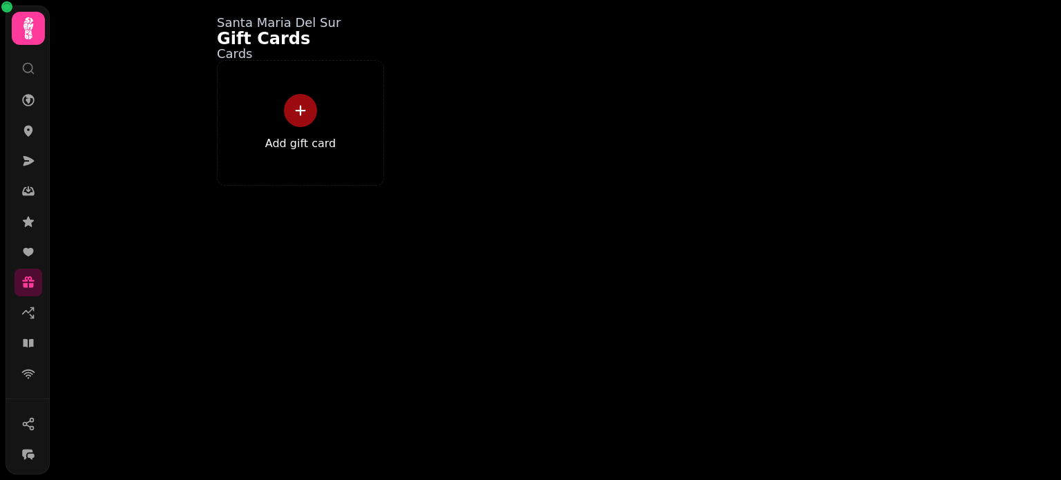
click at [19, 28] on icon at bounding box center [29, 29] width 28 height 28
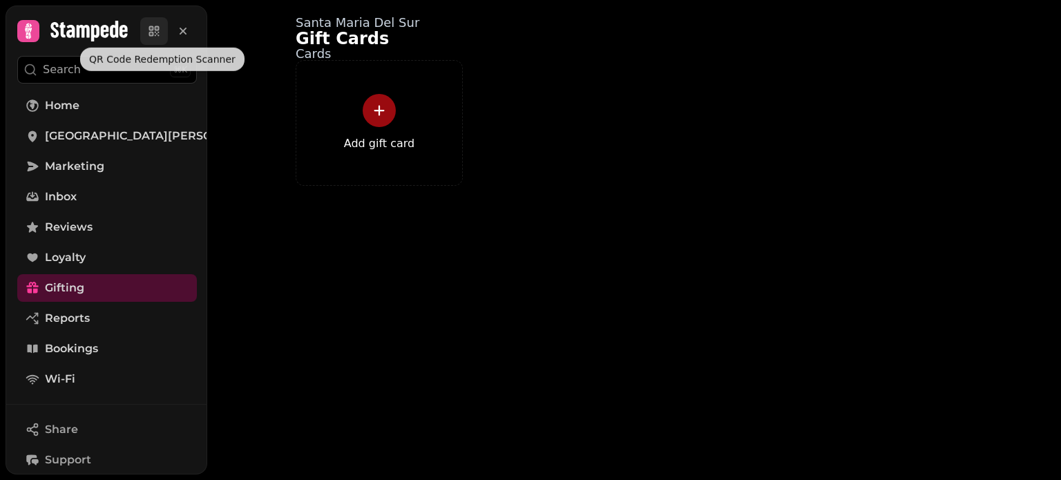
click at [152, 27] on icon at bounding box center [154, 31] width 14 height 14
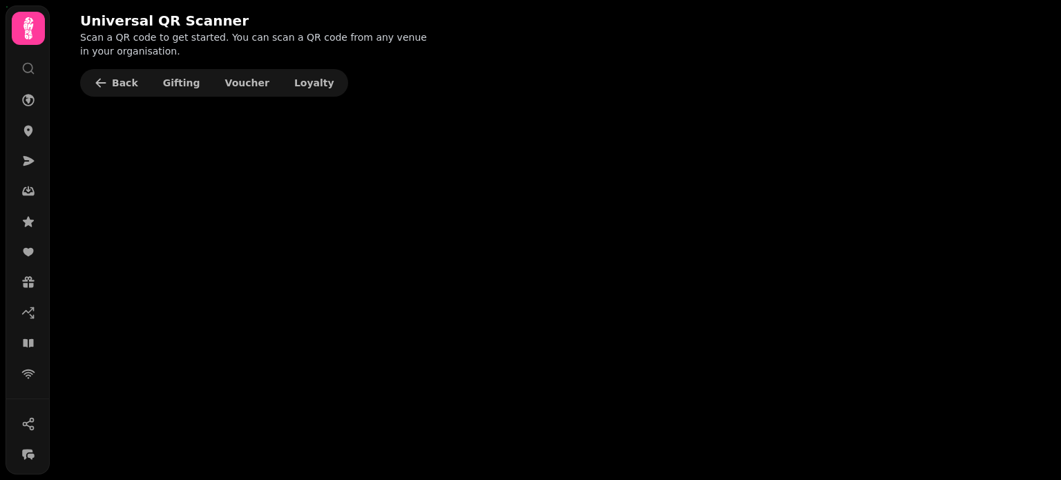
click at [28, 35] on icon at bounding box center [29, 29] width 28 height 28
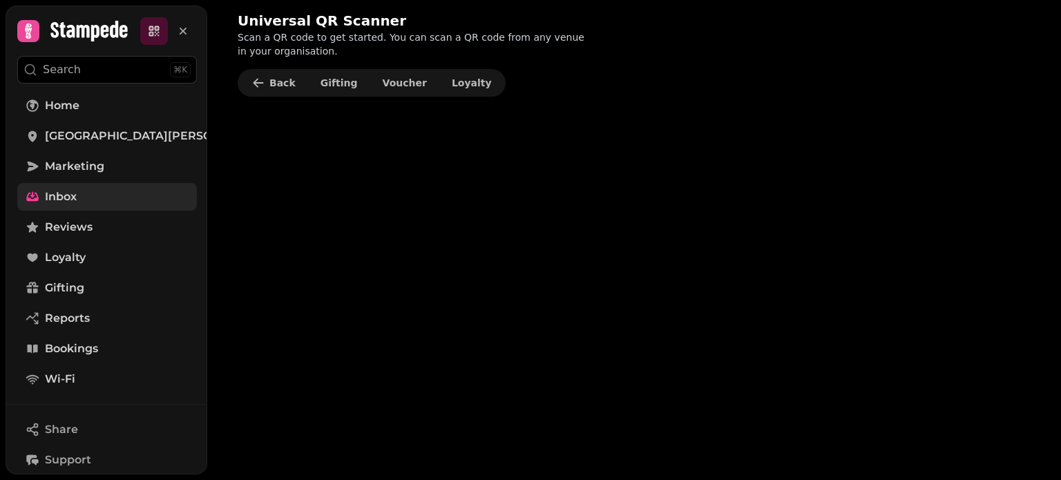
click at [99, 202] on link "Inbox" at bounding box center [107, 197] width 180 height 28
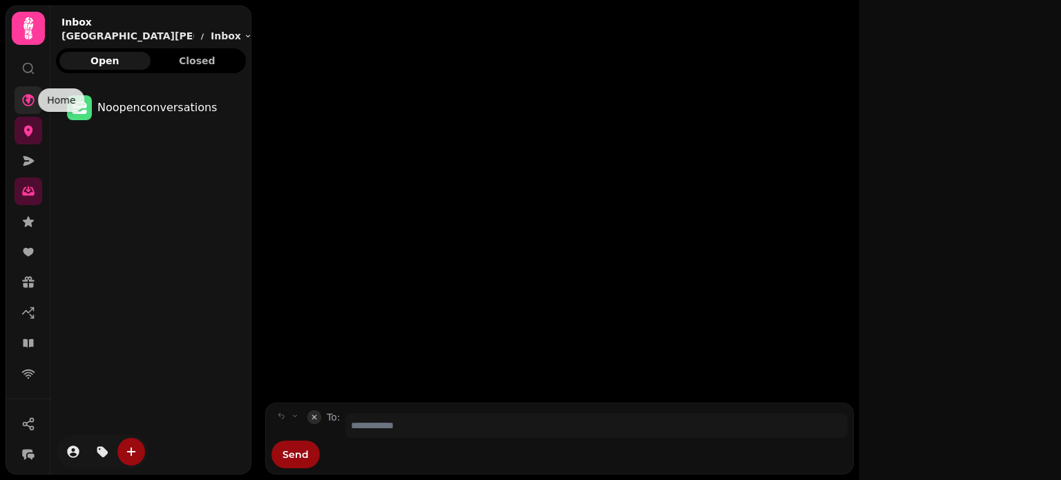
click at [24, 96] on icon at bounding box center [28, 100] width 12 height 12
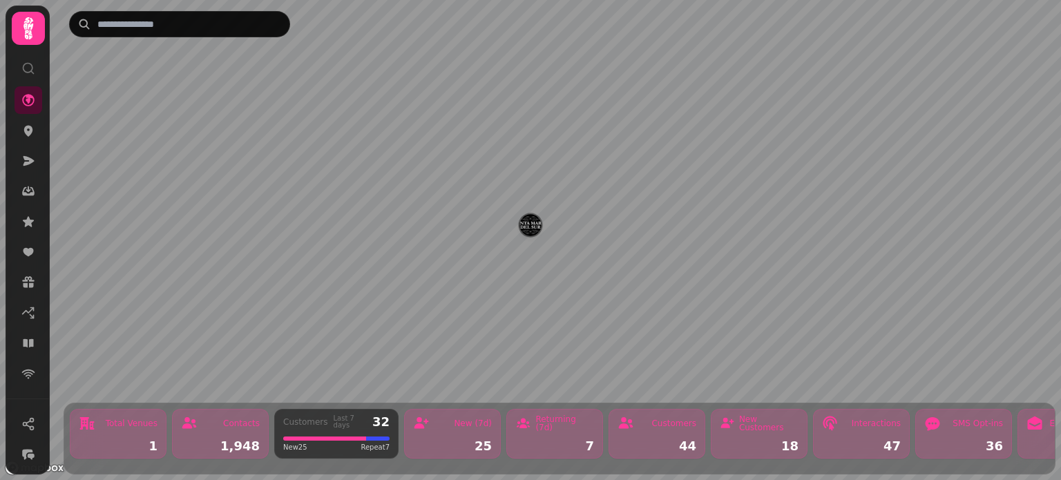
click at [26, 76] on div at bounding box center [28, 63] width 25 height 36
click at [26, 27] on icon at bounding box center [28, 28] width 10 height 22
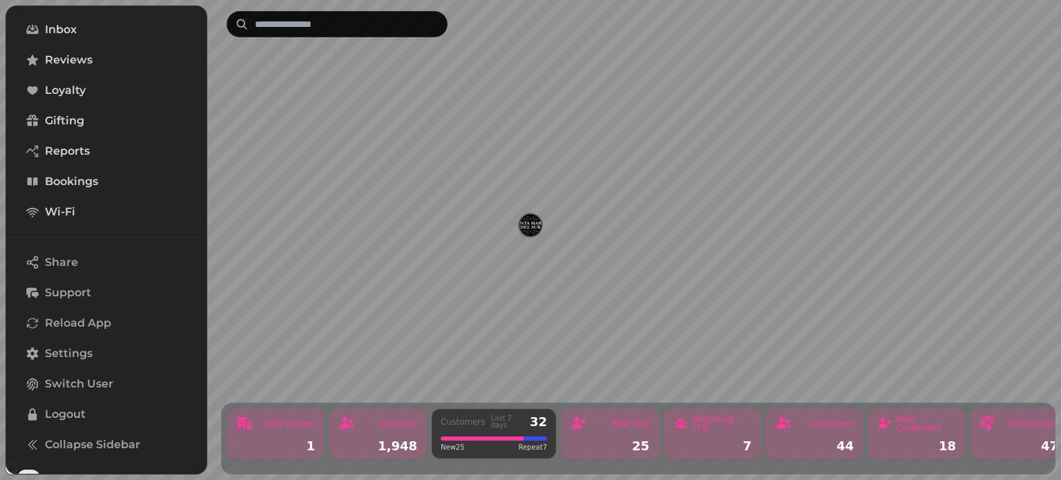
scroll to position [195, 0]
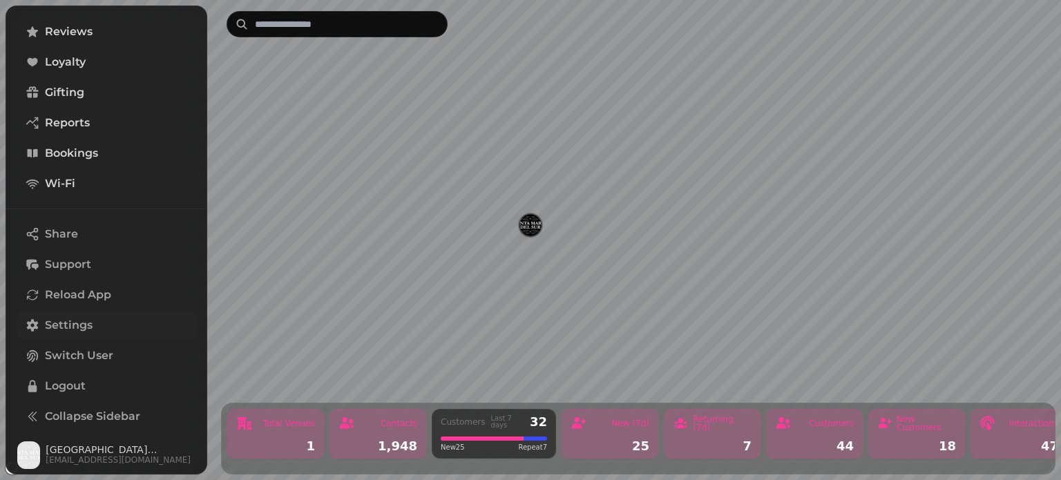
click at [115, 326] on link "Settings" at bounding box center [107, 325] width 180 height 28
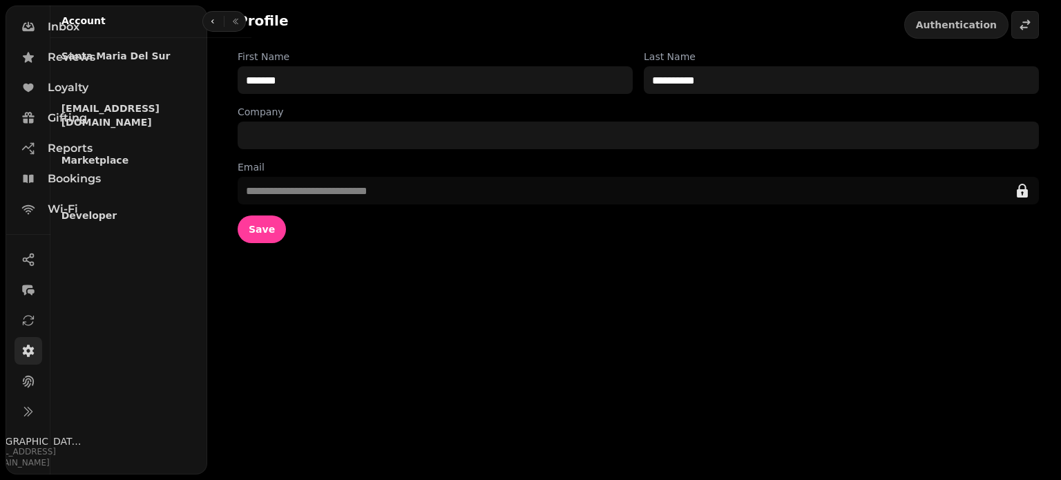
scroll to position [160, 0]
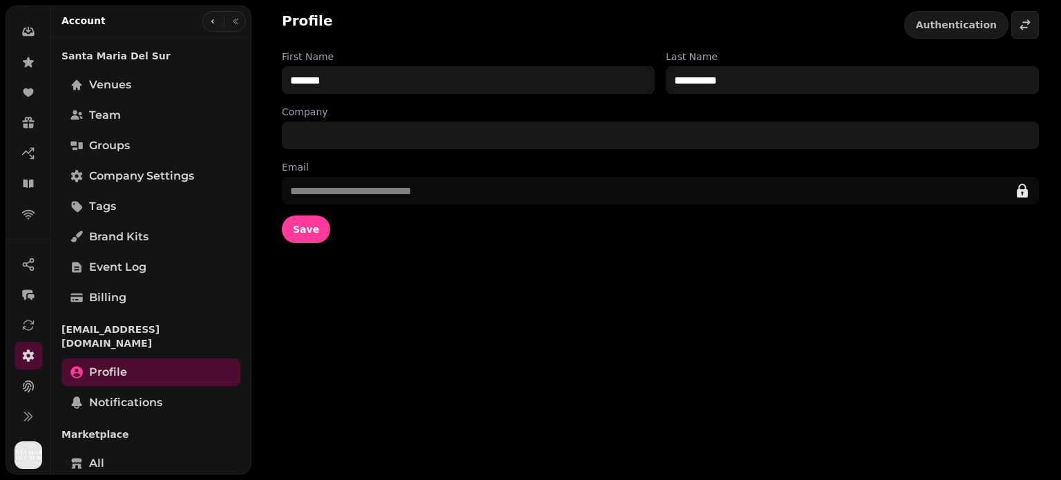
drag, startPoint x: 244, startPoint y: 378, endPoint x: 244, endPoint y: 398, distance: 20.0
click at [244, 398] on div "Santa [PERSON_NAME] Del Sur Venues Team Groups Company settings Tags Brand Kits…" at bounding box center [150, 437] width 201 height 787
click at [137, 171] on span "Company settings" at bounding box center [141, 176] width 105 height 17
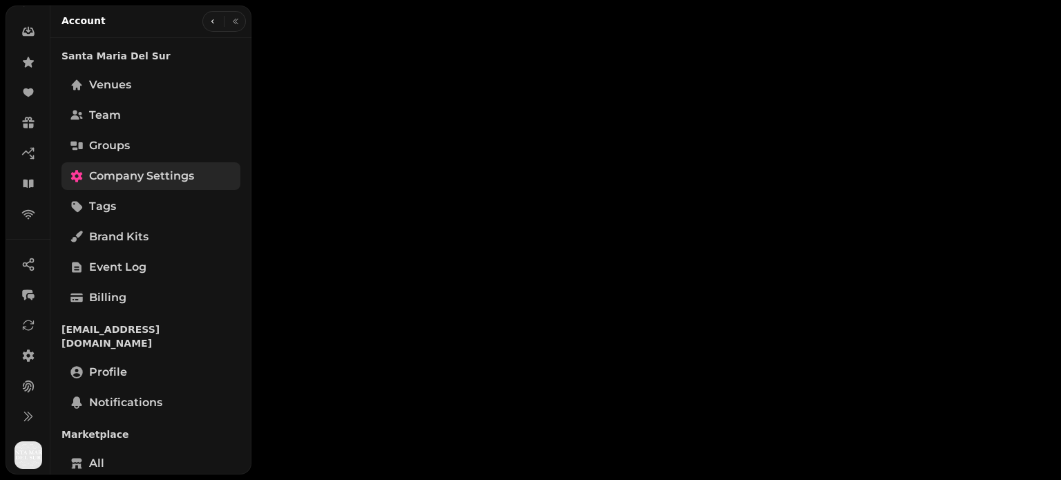
select select "**********"
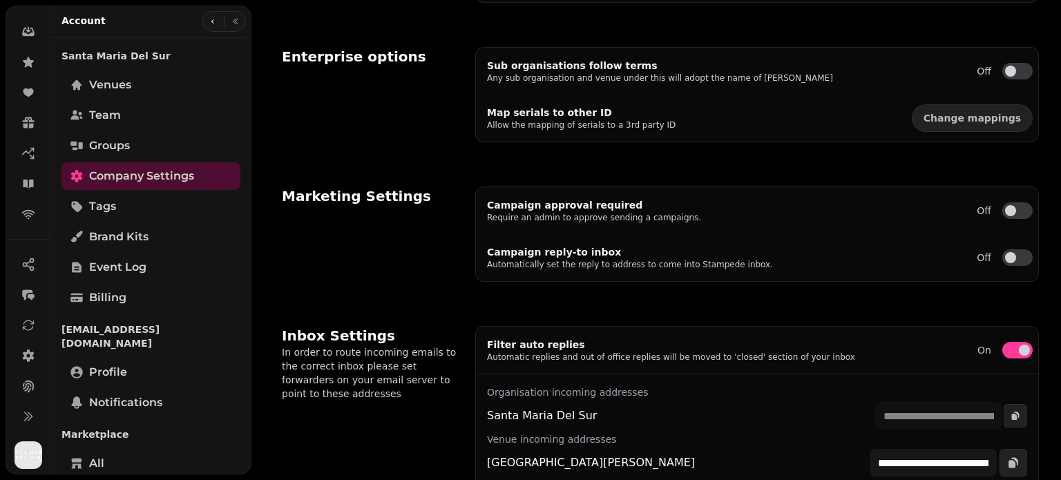
scroll to position [524, 0]
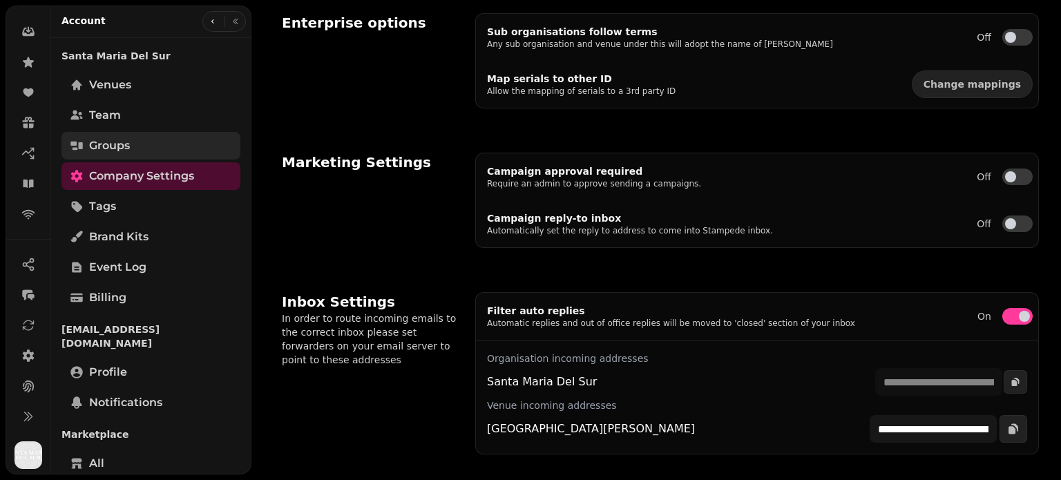
click at [110, 143] on span "Groups" at bounding box center [109, 145] width 41 height 17
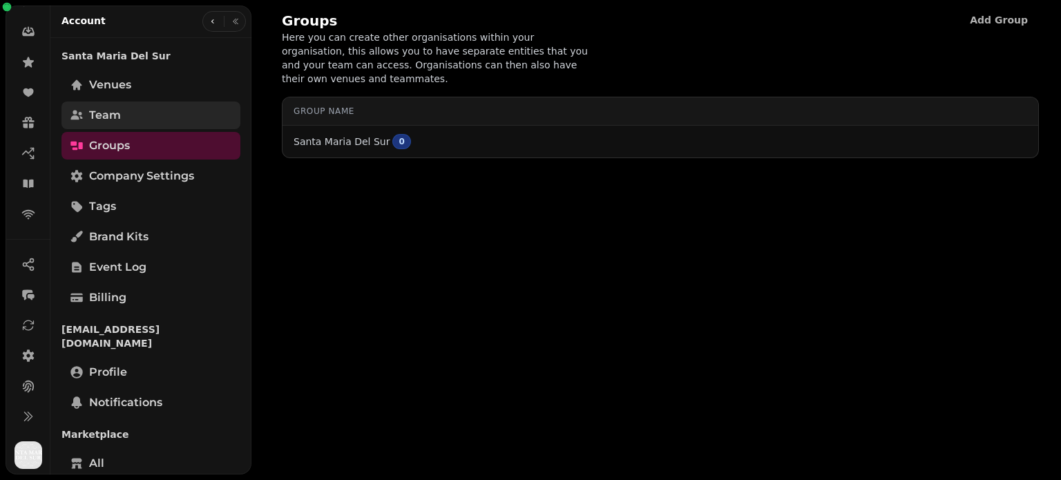
click at [115, 117] on span "Team" at bounding box center [105, 115] width 32 height 17
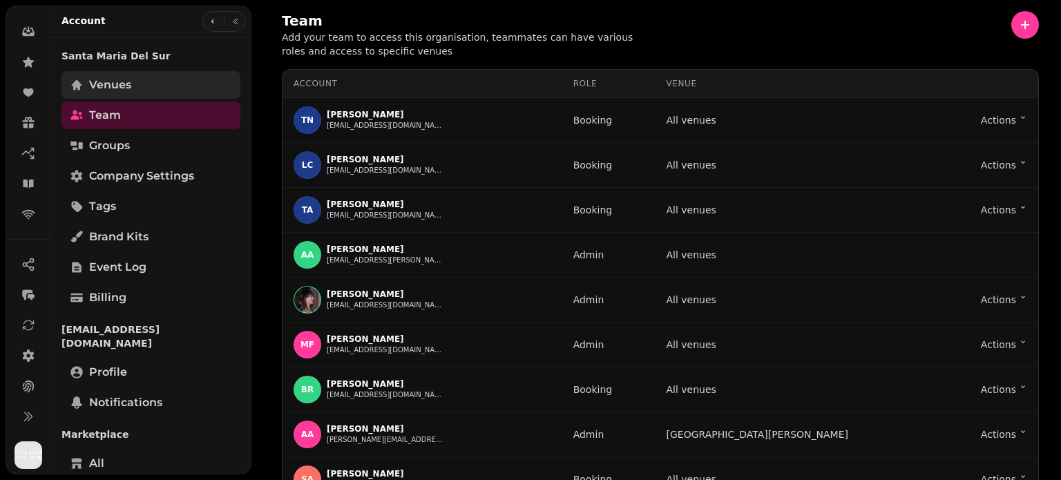
click at [133, 87] on link "Venues" at bounding box center [150, 85] width 179 height 28
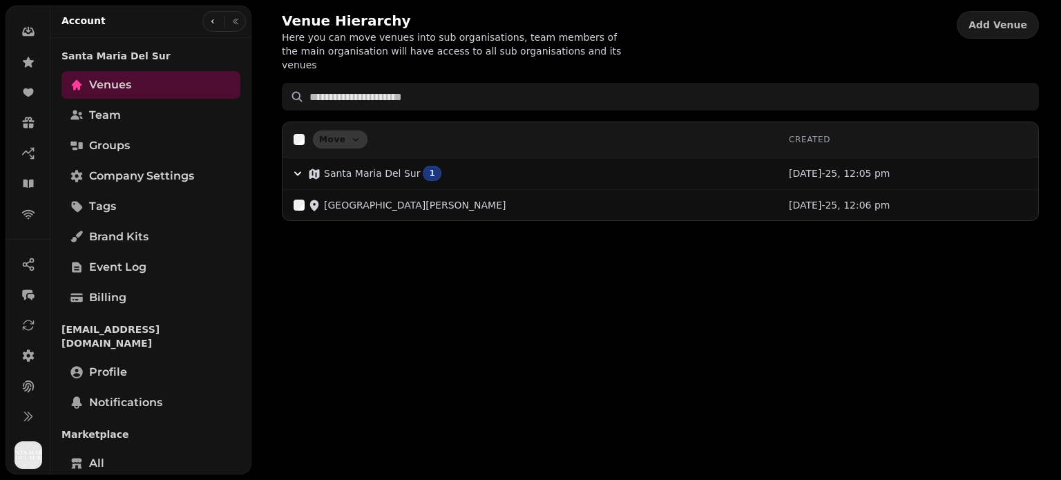
click at [133, 57] on p "Santa Maria Del Sur" at bounding box center [150, 56] width 179 height 25
click at [213, 22] on icon "button" at bounding box center [213, 21] width 8 height 8
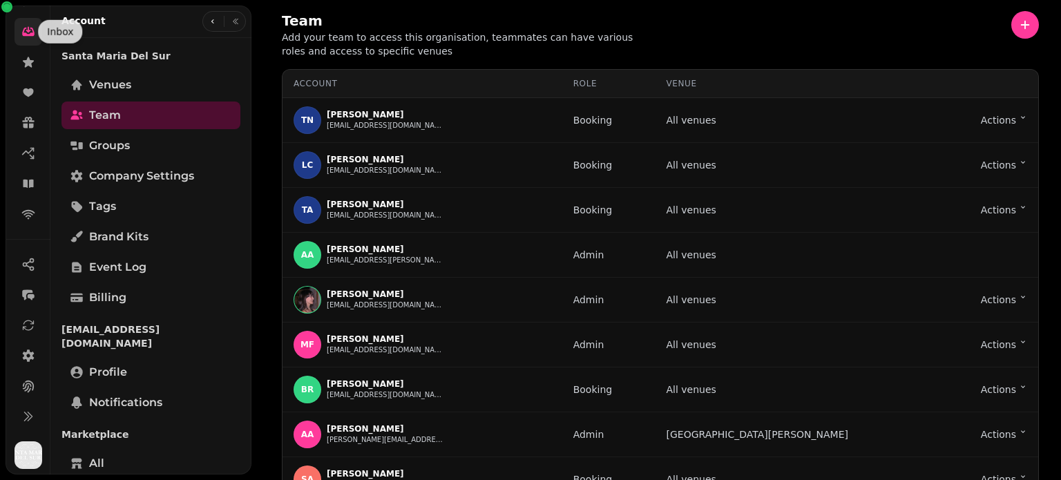
click at [26, 34] on icon at bounding box center [28, 32] width 12 height 9
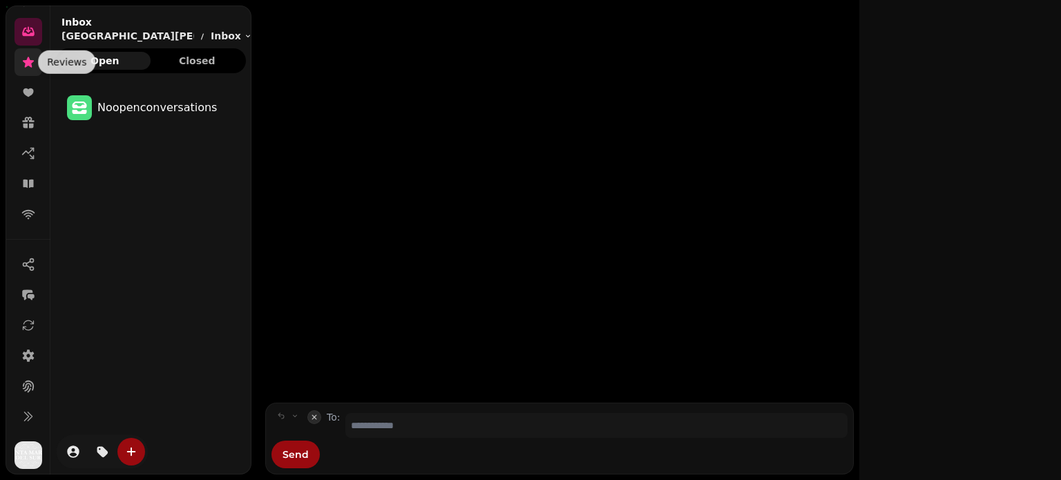
click at [30, 61] on icon at bounding box center [28, 62] width 11 height 10
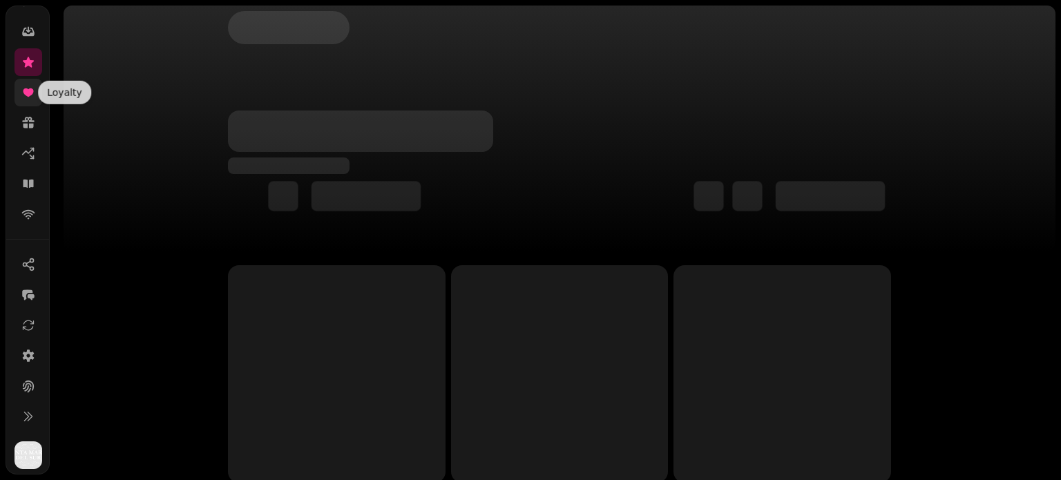
click at [26, 96] on icon at bounding box center [28, 93] width 14 height 14
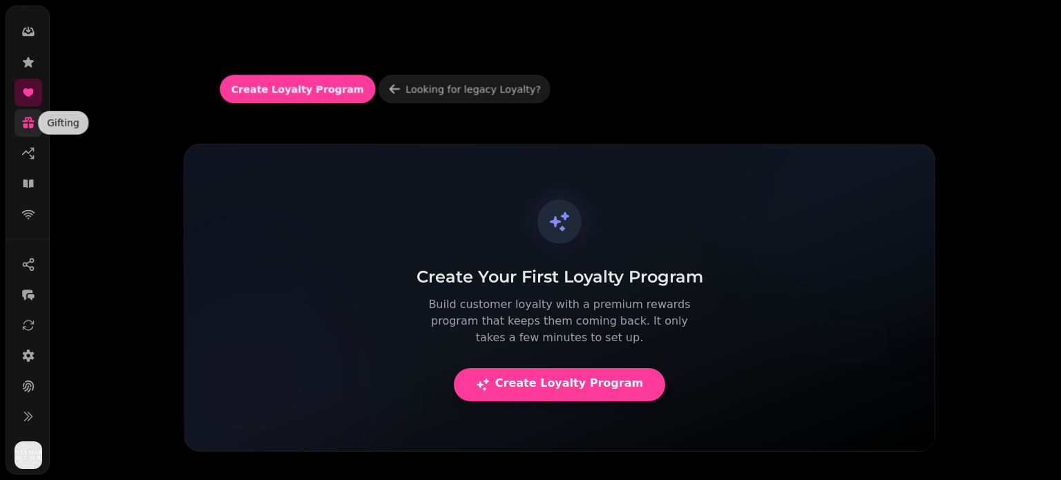
click at [25, 118] on icon at bounding box center [28, 120] width 12 height 6
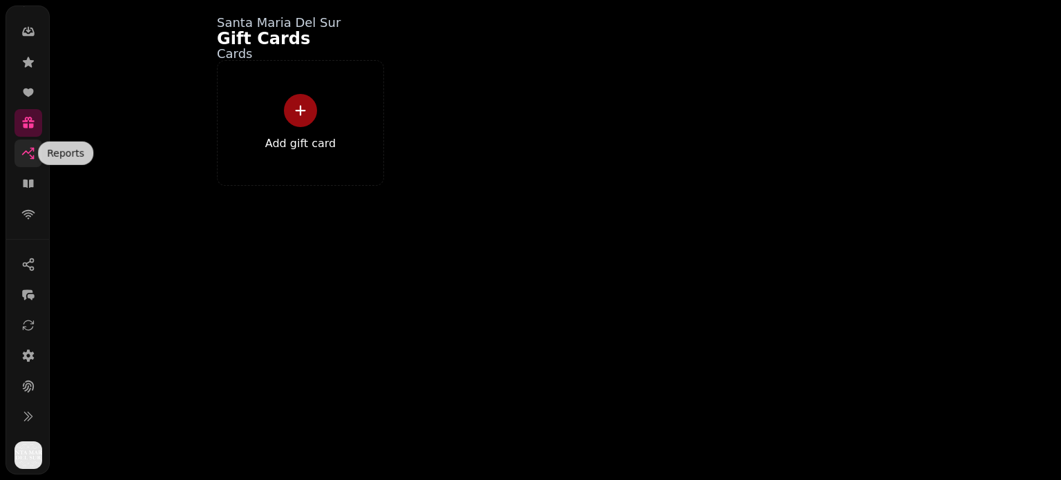
click at [32, 155] on icon at bounding box center [28, 153] width 14 height 14
select select "**"
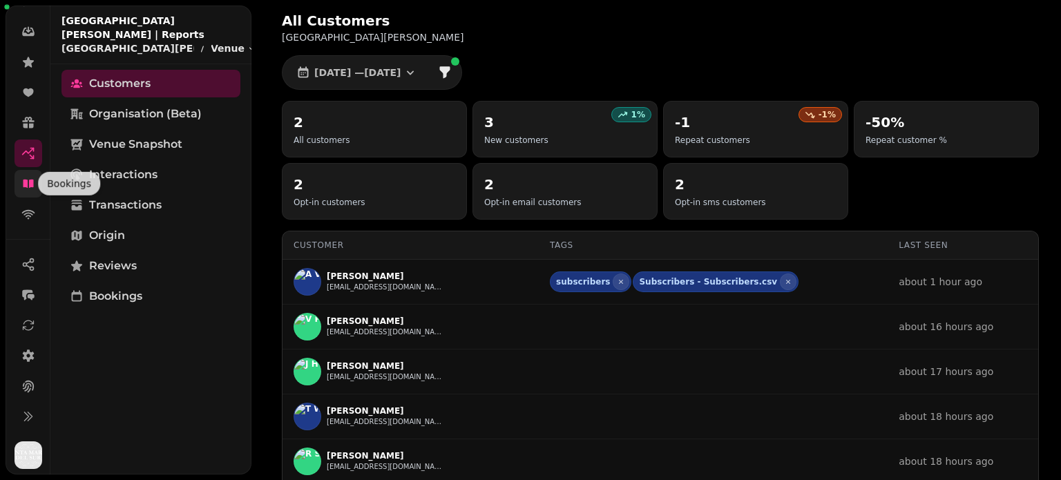
click at [27, 189] on icon at bounding box center [28, 184] width 14 height 14
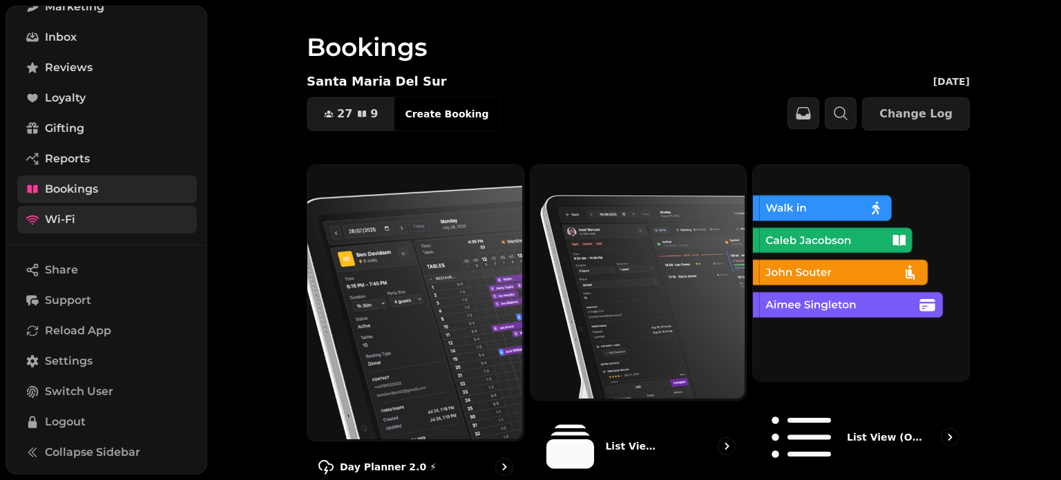
click at [88, 230] on link "Wi-Fi" at bounding box center [107, 220] width 180 height 28
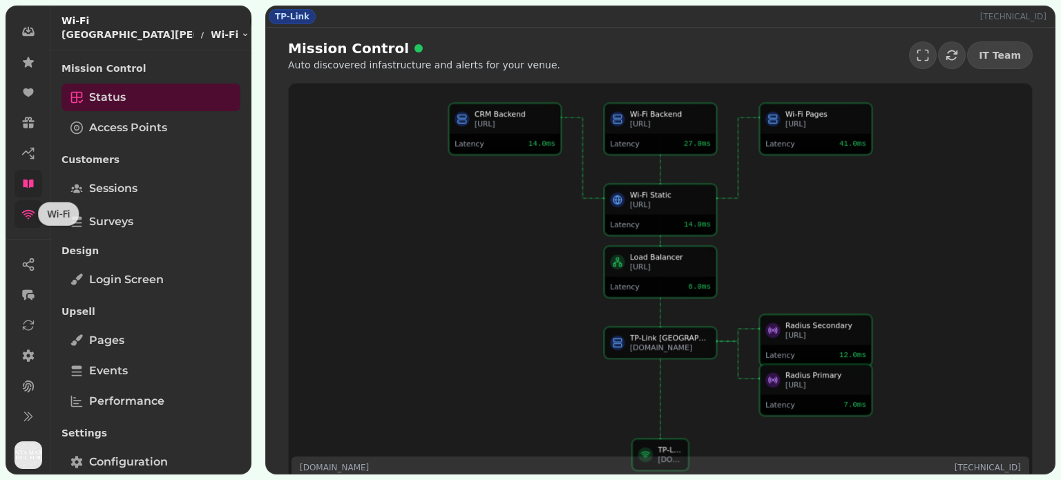
click at [28, 209] on icon at bounding box center [28, 214] width 14 height 14
click at [101, 469] on span "Configuration" at bounding box center [128, 462] width 79 height 17
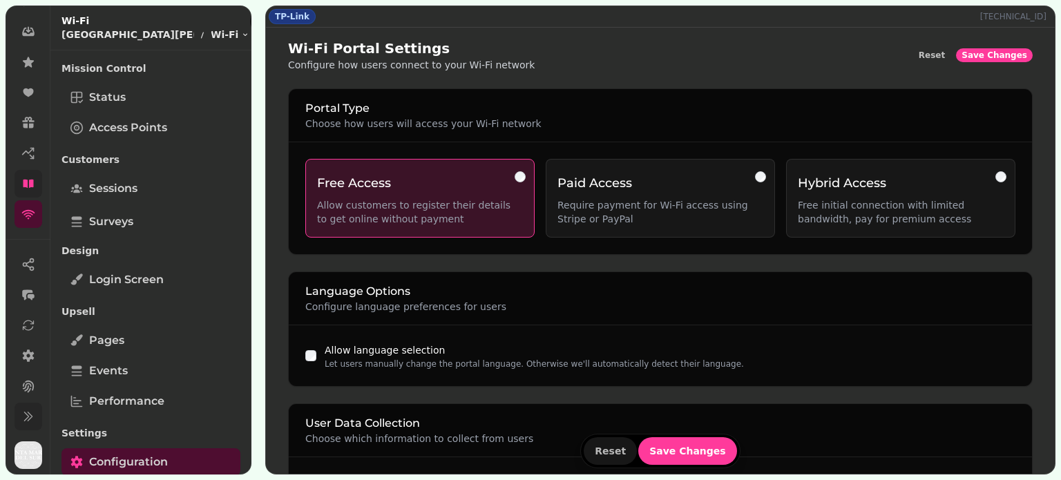
click at [25, 418] on icon at bounding box center [28, 417] width 14 height 14
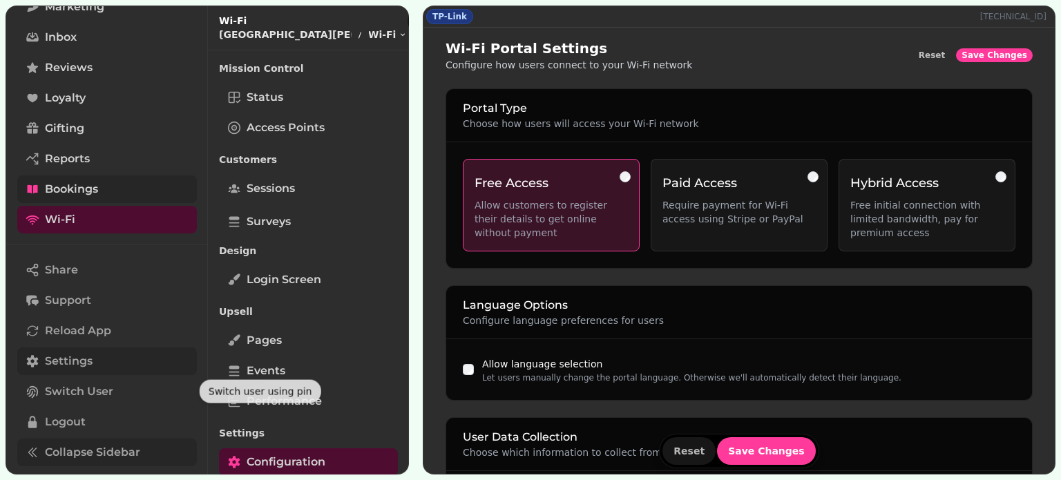
click at [70, 357] on span "Settings" at bounding box center [69, 361] width 48 height 17
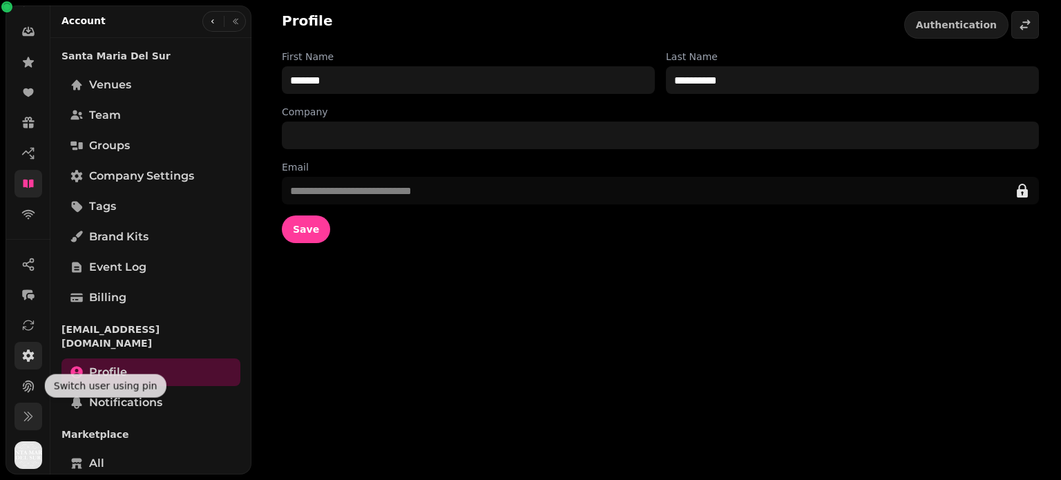
click at [30, 410] on icon at bounding box center [28, 417] width 14 height 14
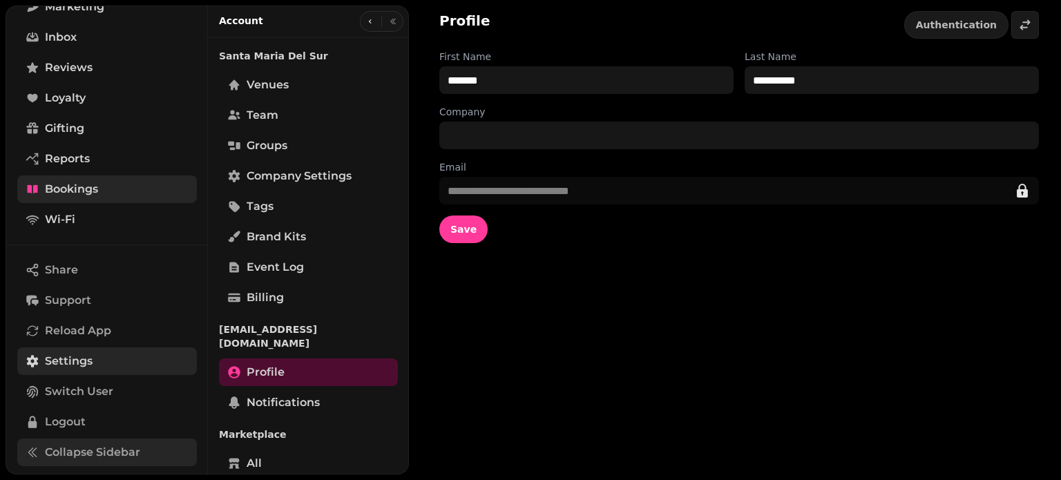
click at [86, 316] on nav "Share Support Reload App Settings Switch User Logout Collapse Sidebar" at bounding box center [107, 363] width 202 height 215
click at [1003, 410] on div "**********" at bounding box center [735, 240] width 652 height 480
click at [1012, 463] on div "**********" at bounding box center [735, 240] width 652 height 480
click at [366, 23] on icon "button" at bounding box center [370, 21] width 8 height 8
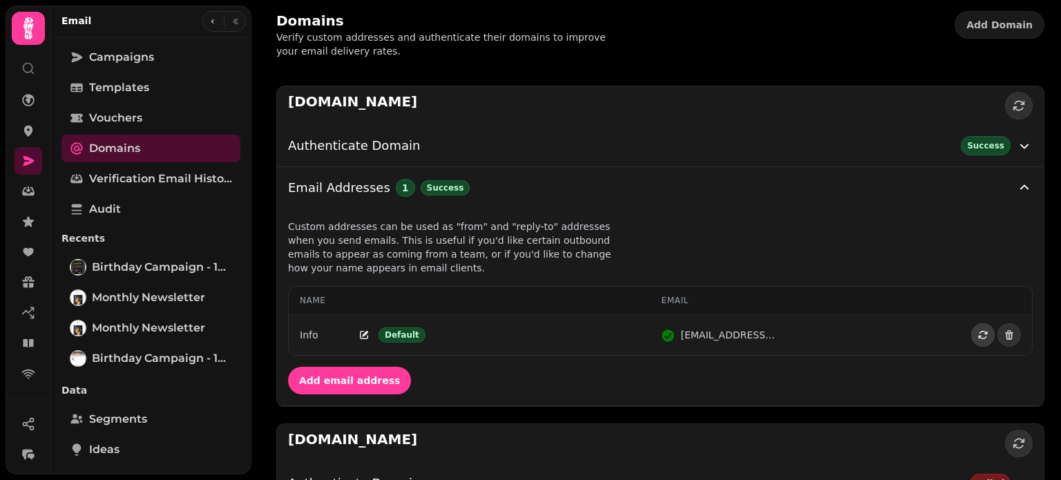
click at [977, 334] on icon "button" at bounding box center [982, 334] width 11 height 11
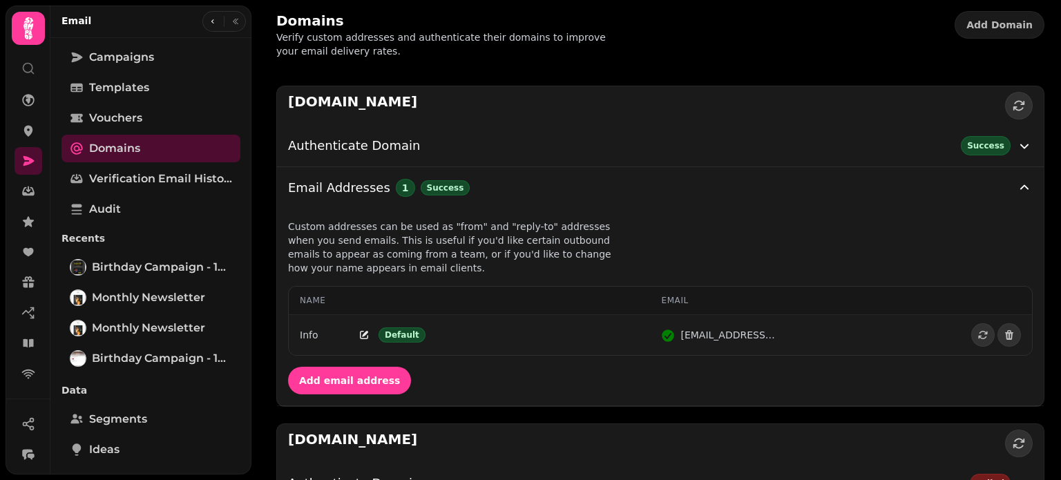
click at [977, 334] on icon "button" at bounding box center [982, 334] width 11 height 11
click at [365, 330] on icon "Edit" at bounding box center [363, 334] width 11 height 11
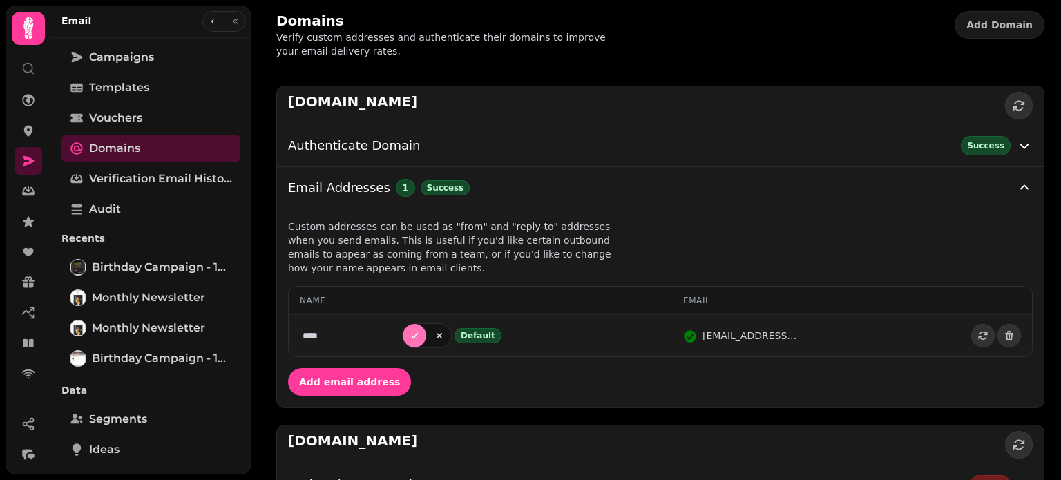
click at [420, 334] on icon "Submit" at bounding box center [414, 335] width 11 height 11
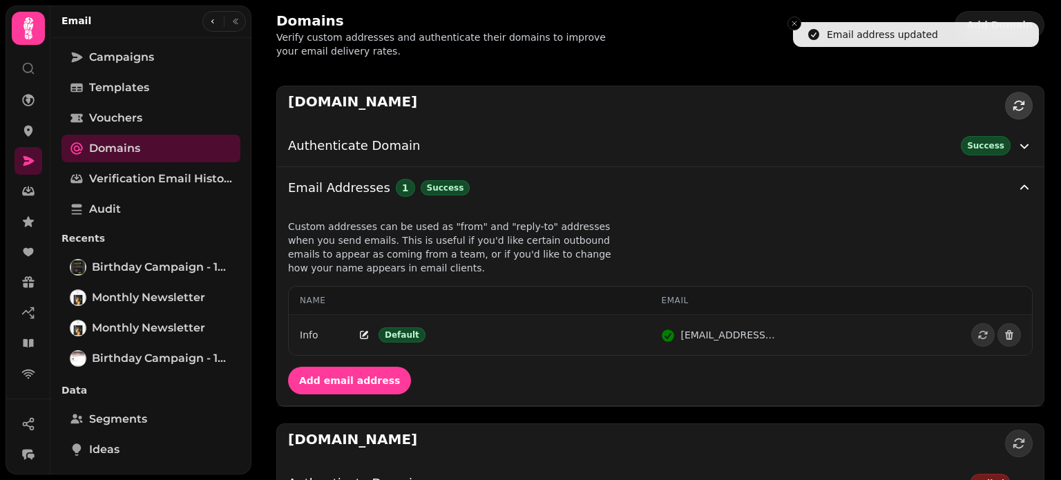
click at [1009, 119] on button "button" at bounding box center [1019, 106] width 28 height 28
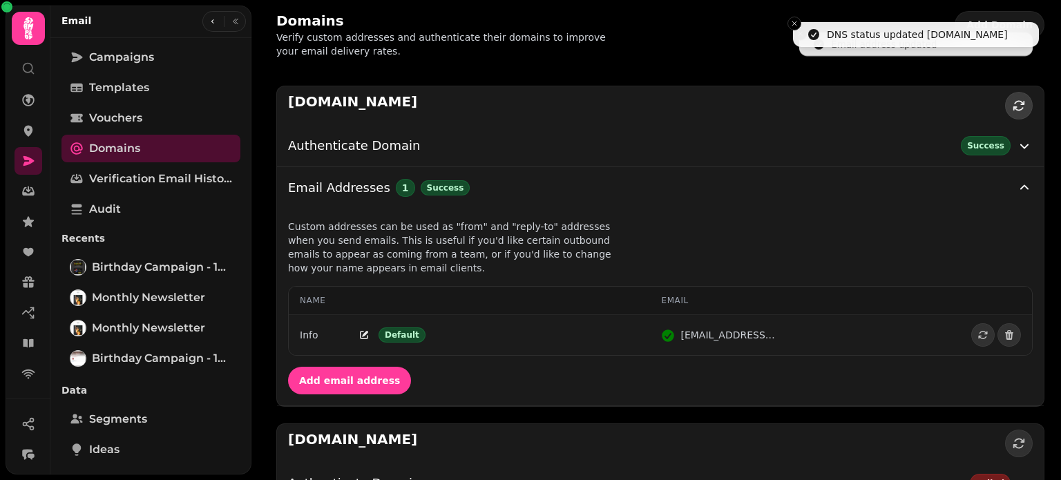
click at [1013, 104] on icon "button" at bounding box center [1019, 106] width 14 height 14
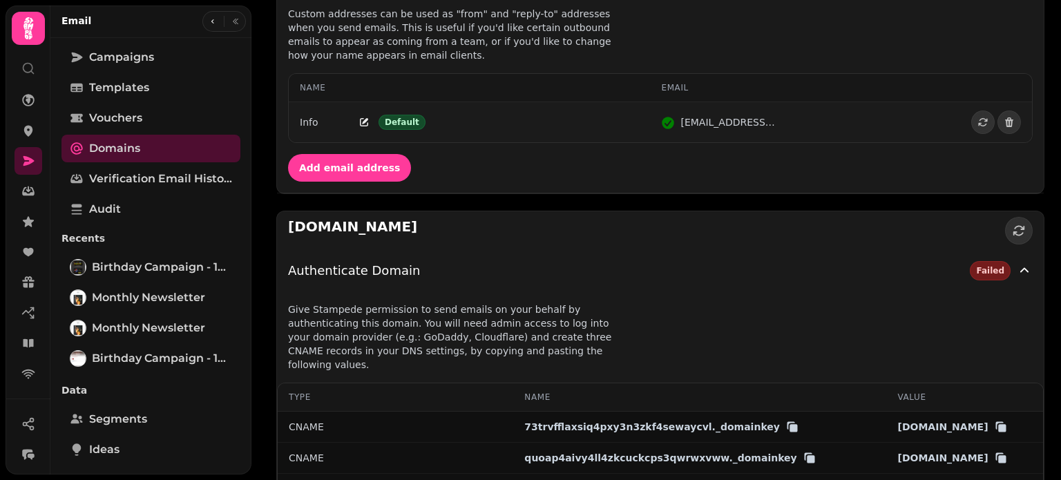
scroll to position [190, 0]
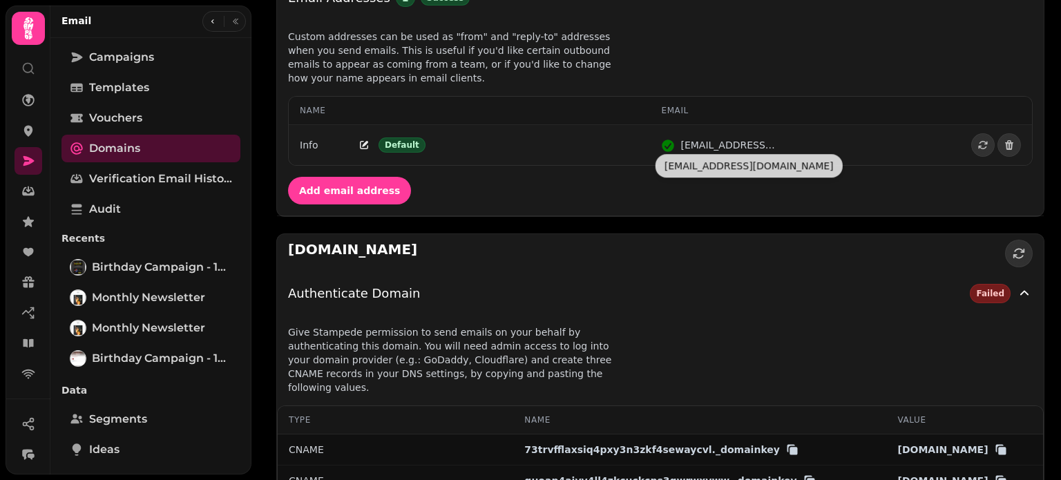
click at [726, 140] on div "info@santamariadelsur.com" at bounding box center [728, 145] width 97 height 14
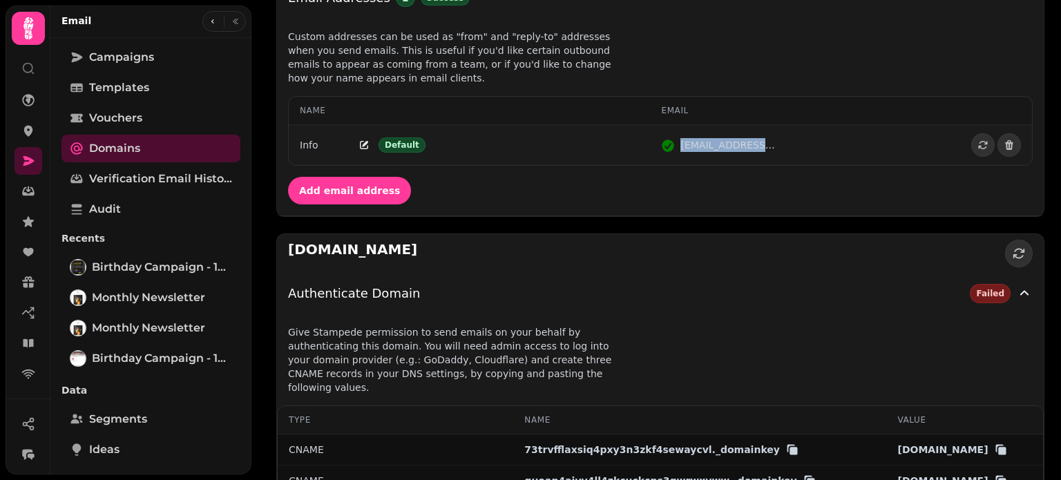
click at [726, 140] on div "info@santamariadelsur.com" at bounding box center [728, 145] width 97 height 14
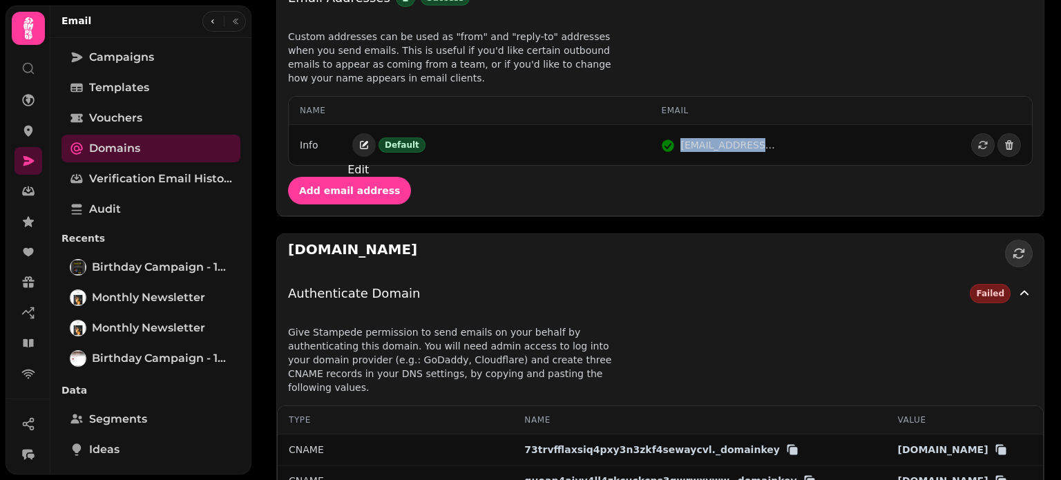
click at [365, 145] on icon "Edit" at bounding box center [363, 144] width 11 height 11
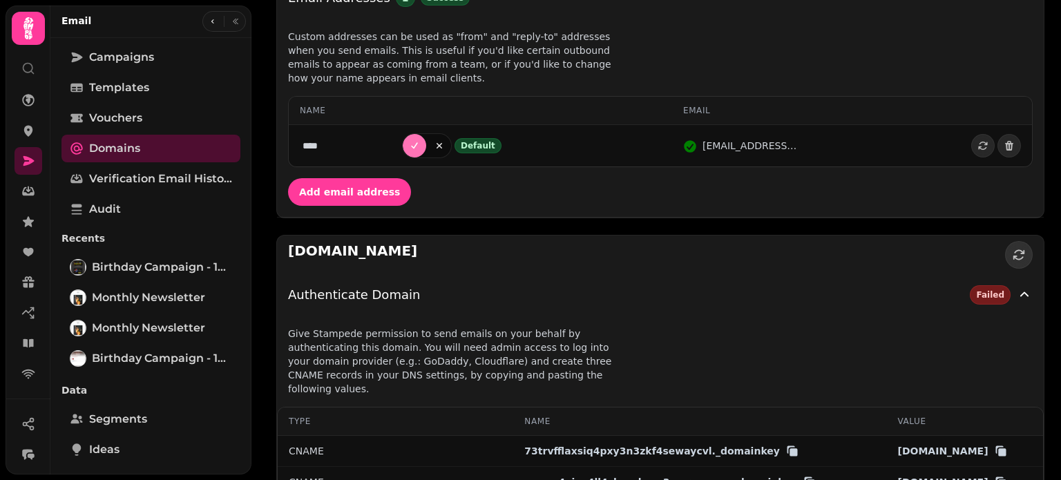
click at [420, 148] on icon "Submit" at bounding box center [414, 145] width 11 height 11
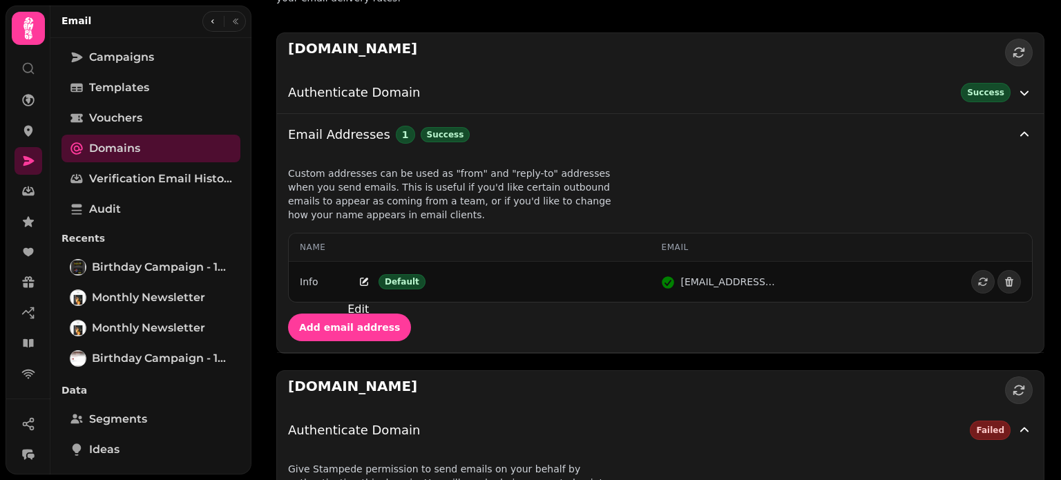
scroll to position [50, 0]
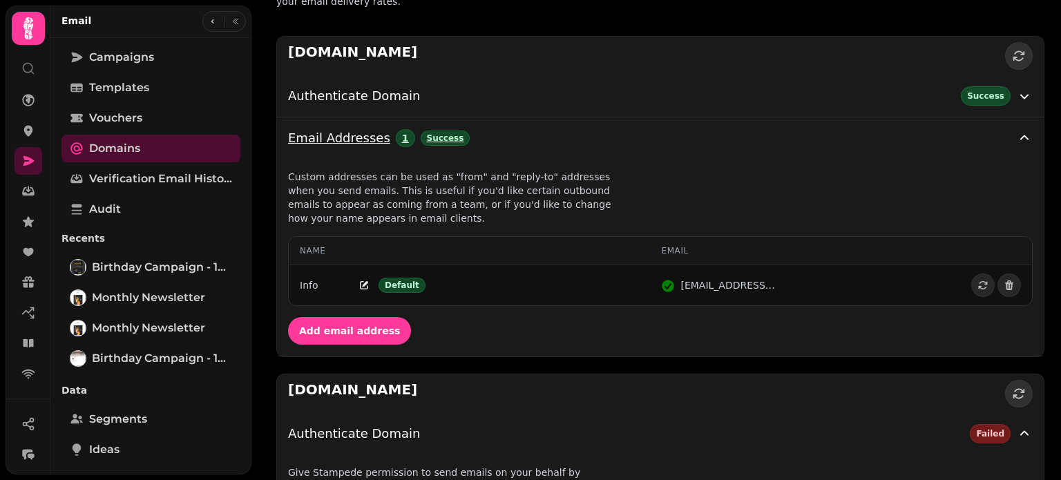
click at [1016, 135] on icon "button" at bounding box center [1024, 138] width 17 height 17
click at [1017, 141] on icon "button" at bounding box center [1024, 138] width 17 height 17
click at [1016, 134] on icon "button" at bounding box center [1024, 138] width 17 height 17
click at [1017, 88] on icon "button" at bounding box center [1024, 96] width 17 height 17
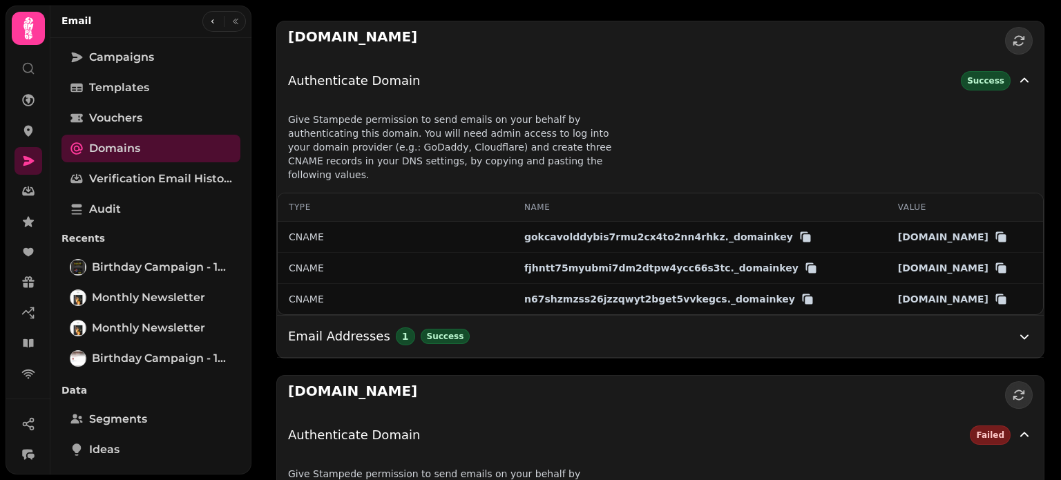
scroll to position [64, 0]
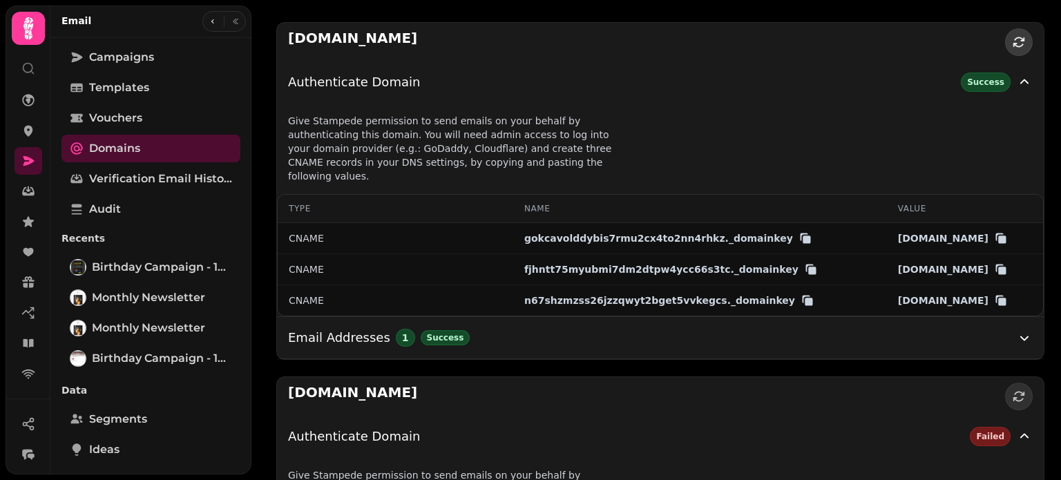
click at [1017, 38] on button "button" at bounding box center [1019, 42] width 28 height 28
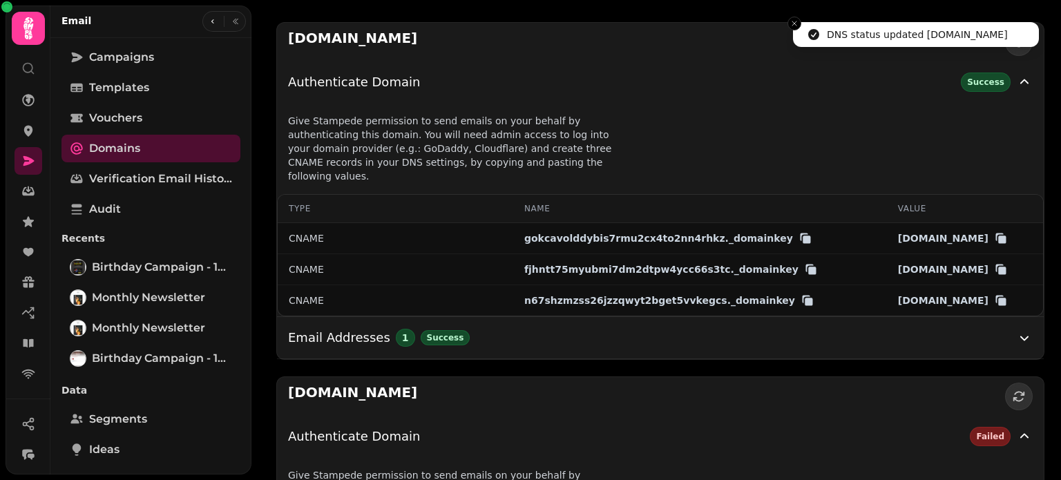
click at [1014, 43] on li "DNS status updated santamariadelsur.com" at bounding box center [916, 34] width 246 height 25
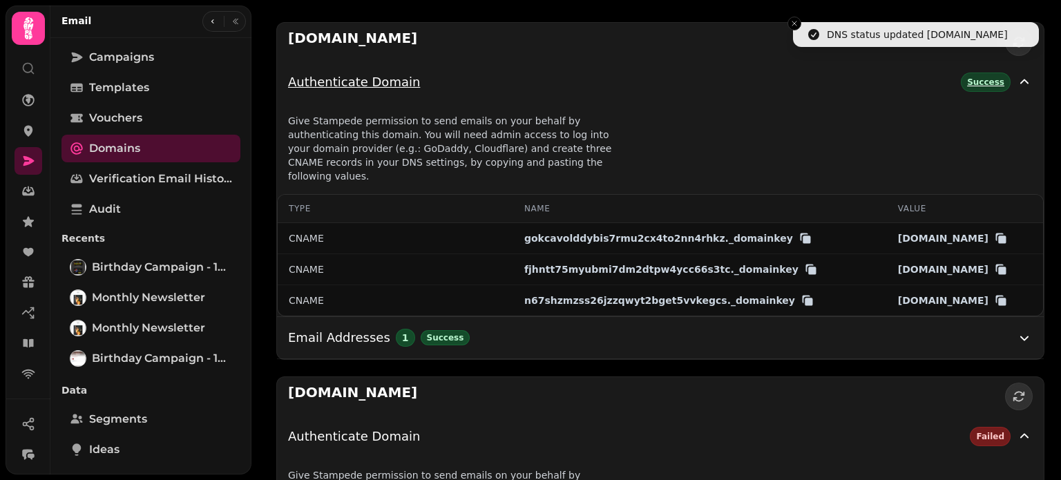
click at [981, 82] on div "Success" at bounding box center [986, 82] width 50 height 19
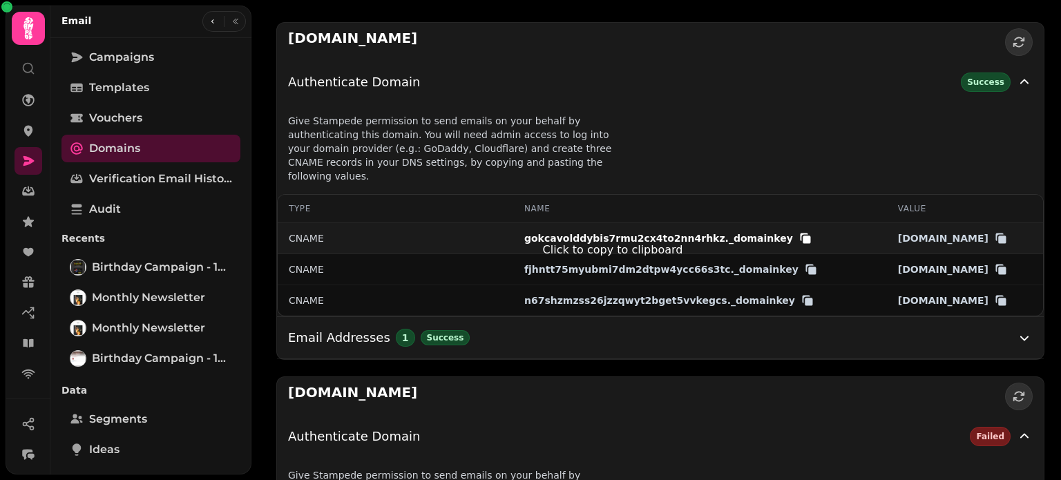
click at [802, 235] on icon "button" at bounding box center [806, 239] width 8 height 8
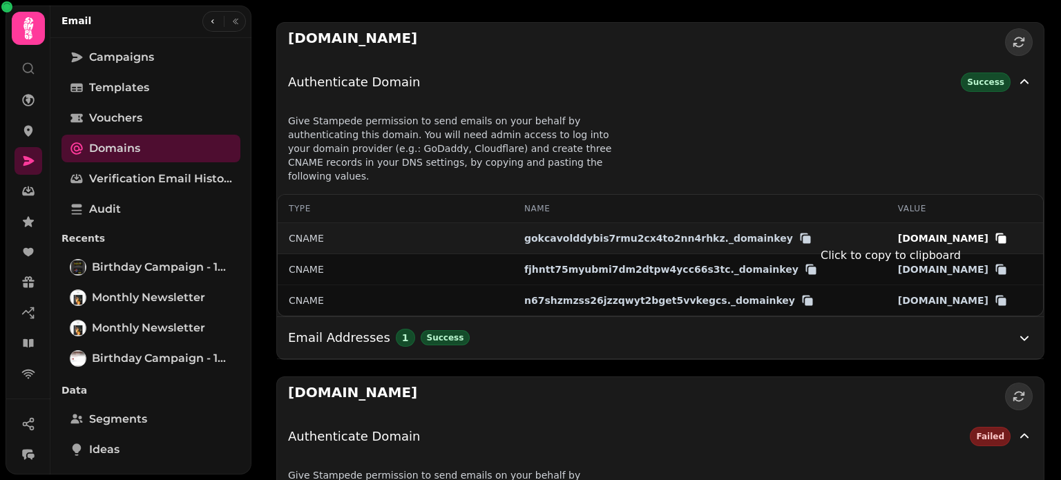
click at [1008, 231] on icon "button" at bounding box center [1001, 238] width 14 height 14
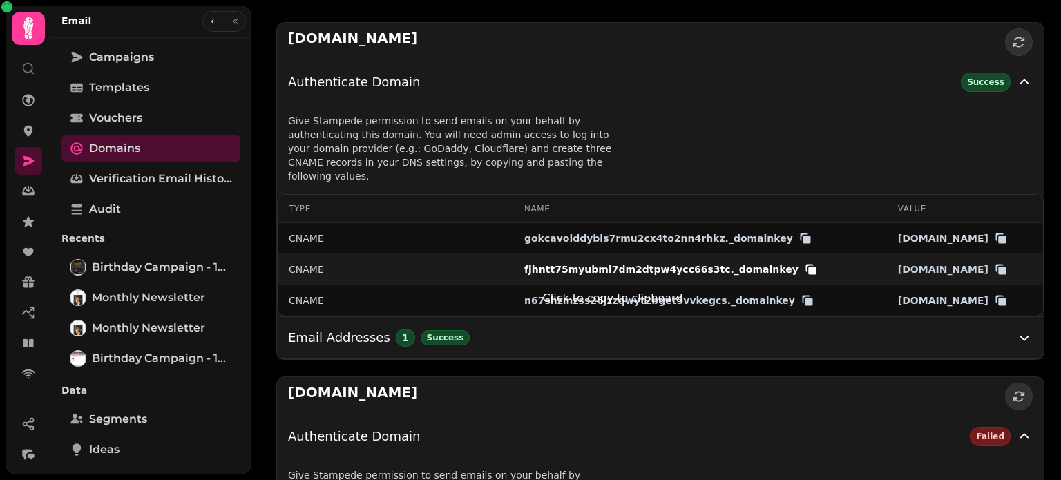
click at [804, 271] on icon "button" at bounding box center [811, 269] width 14 height 14
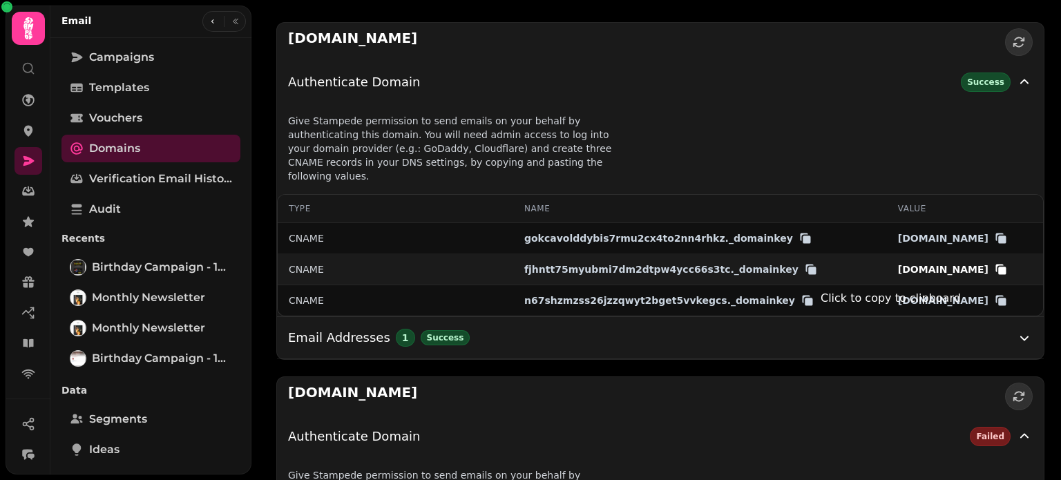
click at [1008, 264] on icon "button" at bounding box center [1001, 269] width 14 height 14
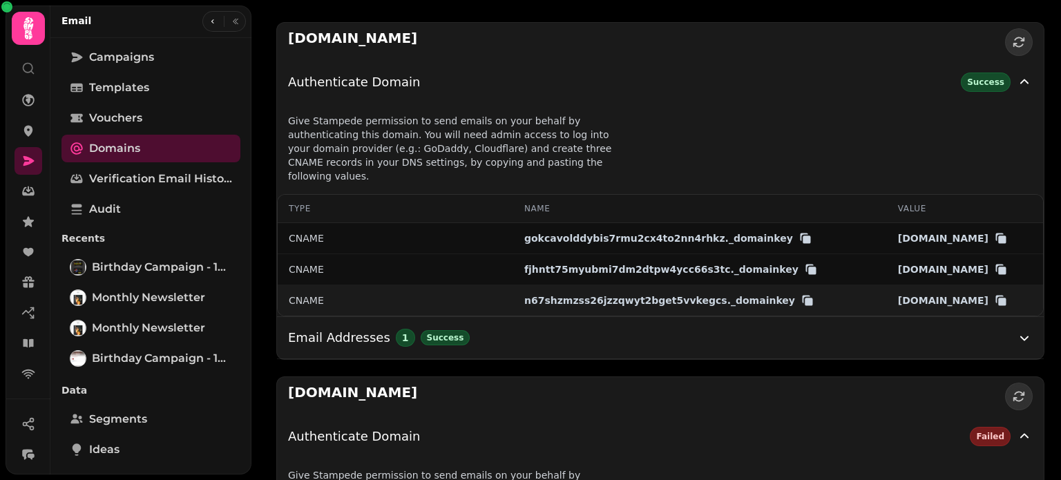
click at [723, 316] on td "n67shzmzss26jzzqwyt2bget5vvkegcs. _domainkey" at bounding box center [700, 300] width 374 height 31
click at [805, 305] on icon "button" at bounding box center [809, 302] width 8 height 8
click at [1005, 305] on icon "button" at bounding box center [1002, 302] width 8 height 8
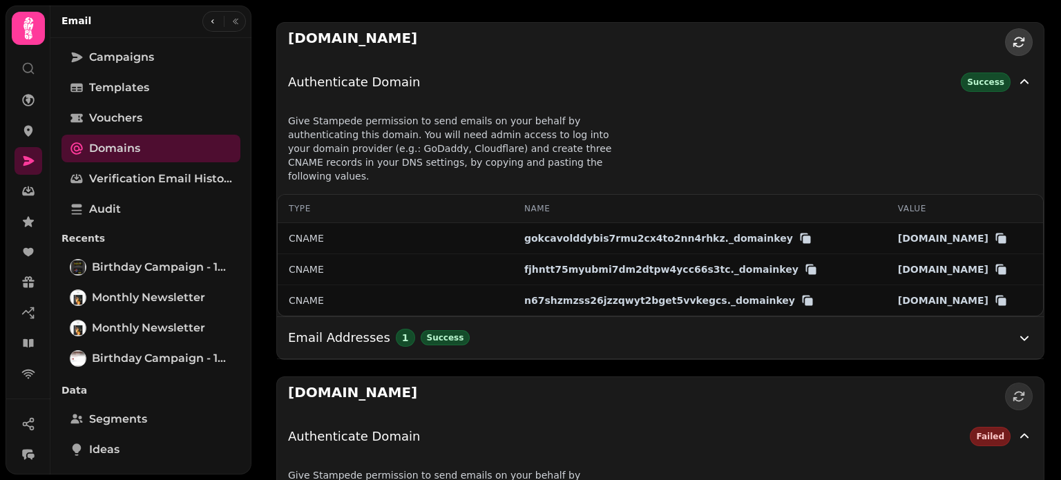
click at [1012, 35] on icon "button" at bounding box center [1019, 42] width 14 height 14
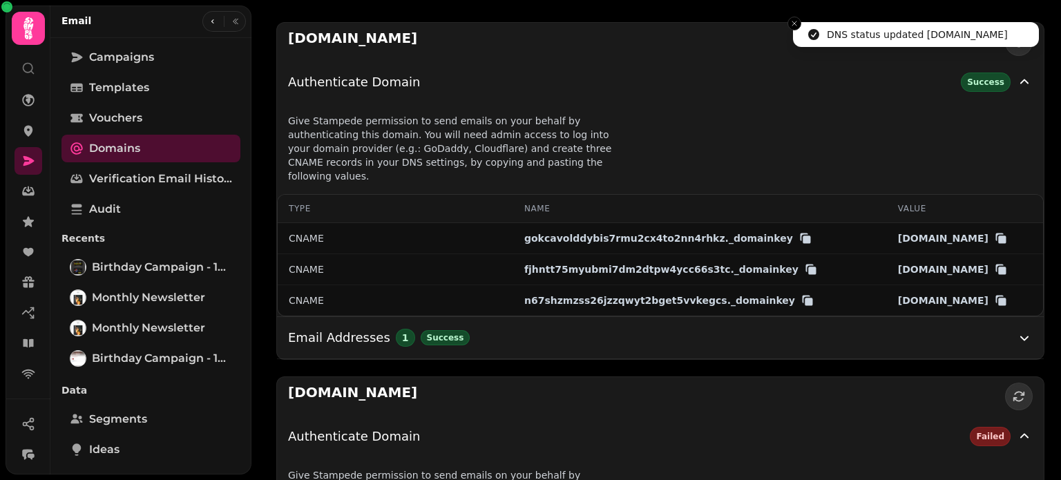
click at [1012, 41] on li "DNS status updated santamariadelsur.com" at bounding box center [916, 34] width 246 height 25
click at [793, 19] on button "Close toast" at bounding box center [794, 24] width 14 height 14
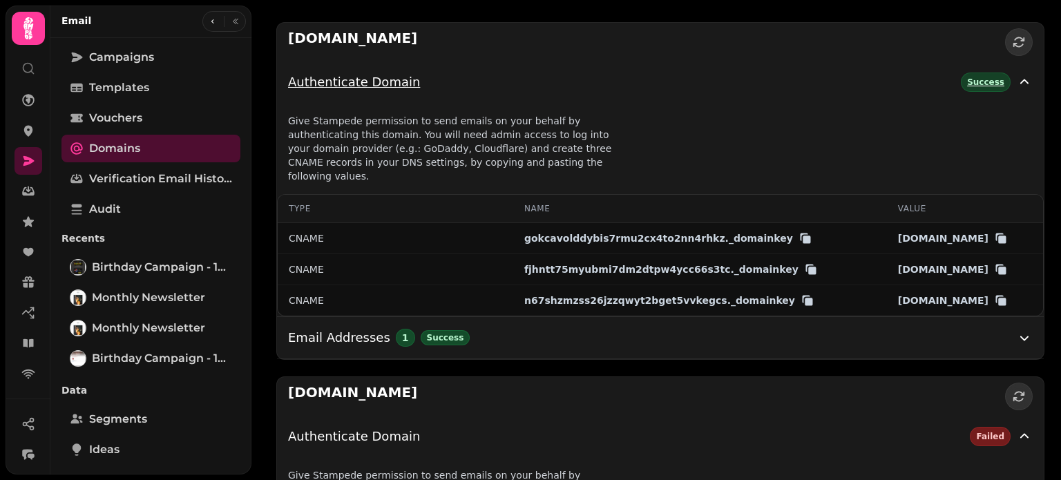
click at [975, 81] on div "Success" at bounding box center [986, 82] width 50 height 19
click at [975, 85] on div "Success" at bounding box center [986, 82] width 50 height 19
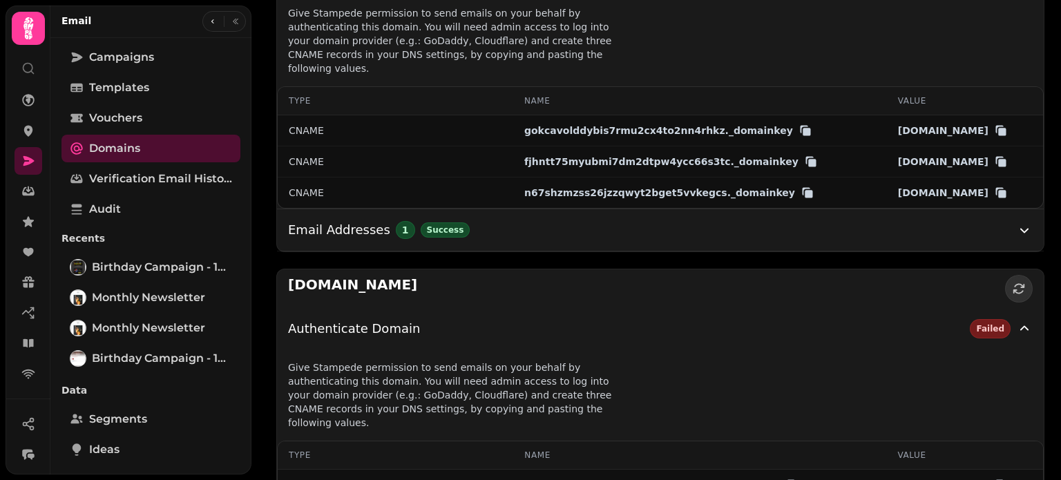
scroll to position [263, 0]
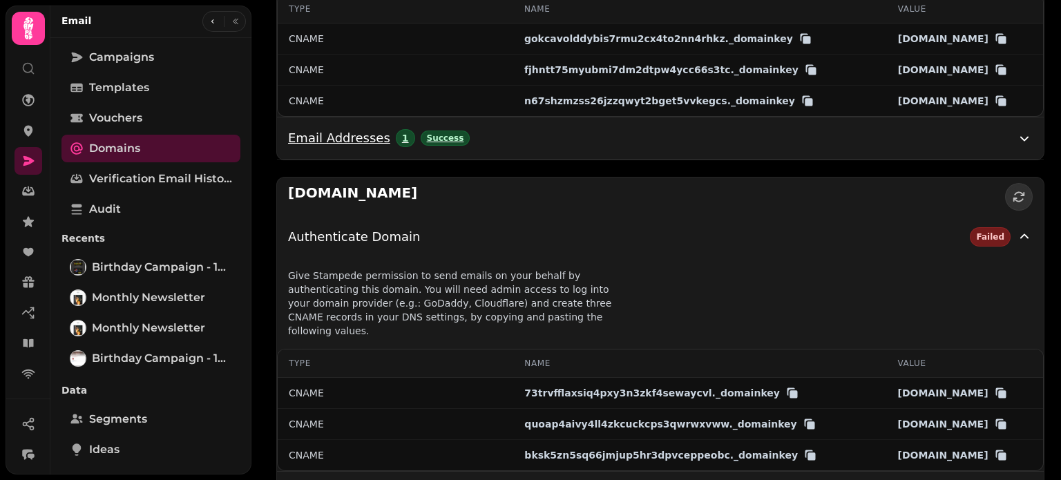
click at [1016, 146] on icon "button" at bounding box center [1024, 138] width 17 height 17
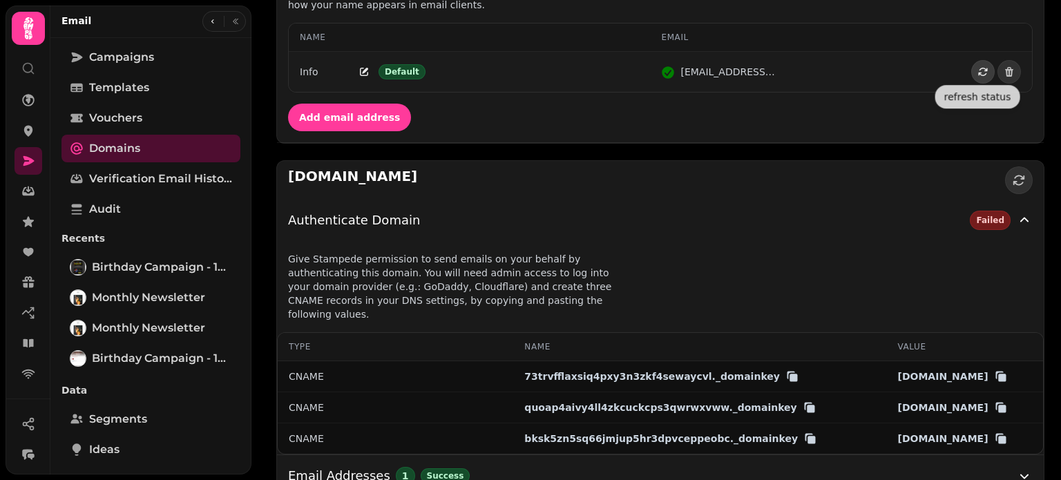
click at [978, 73] on icon "button" at bounding box center [982, 72] width 9 height 8
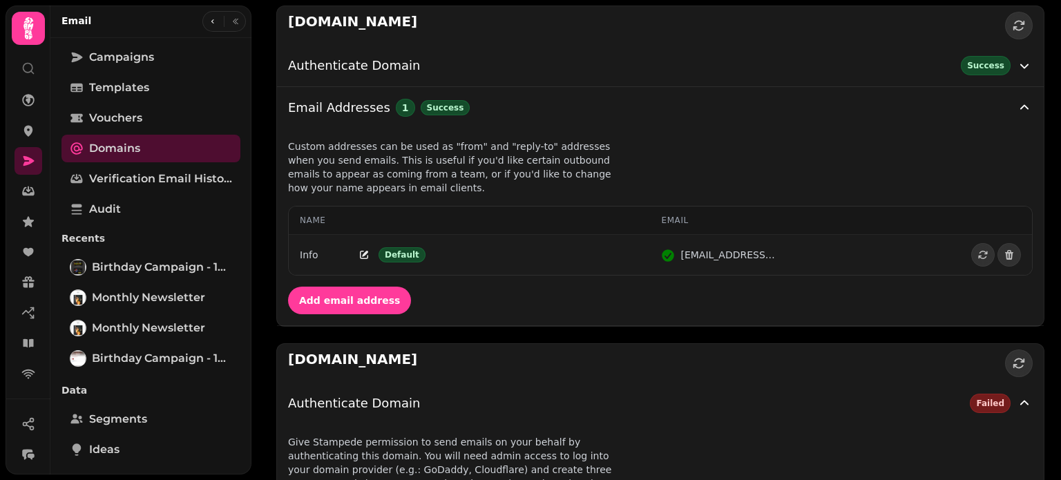
scroll to position [64, 0]
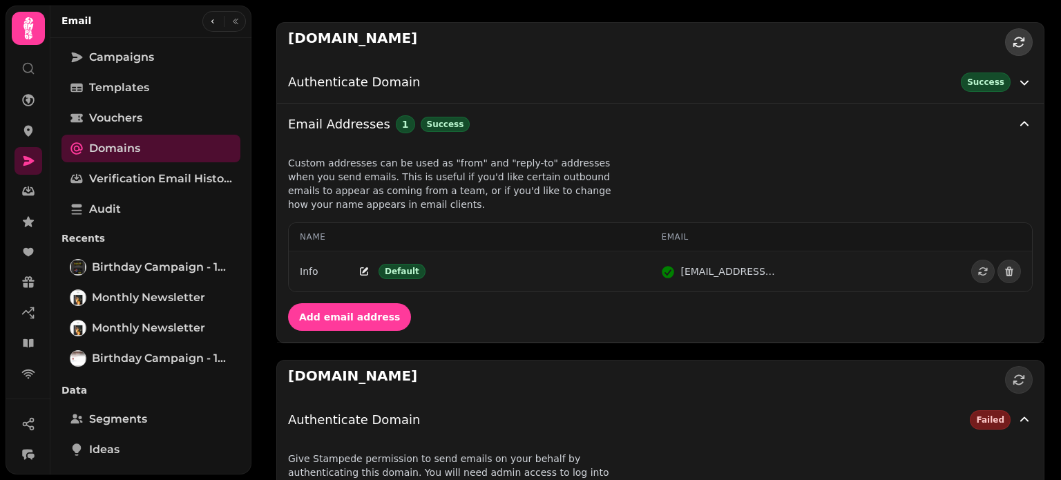
click at [1012, 44] on icon "button" at bounding box center [1019, 42] width 14 height 14
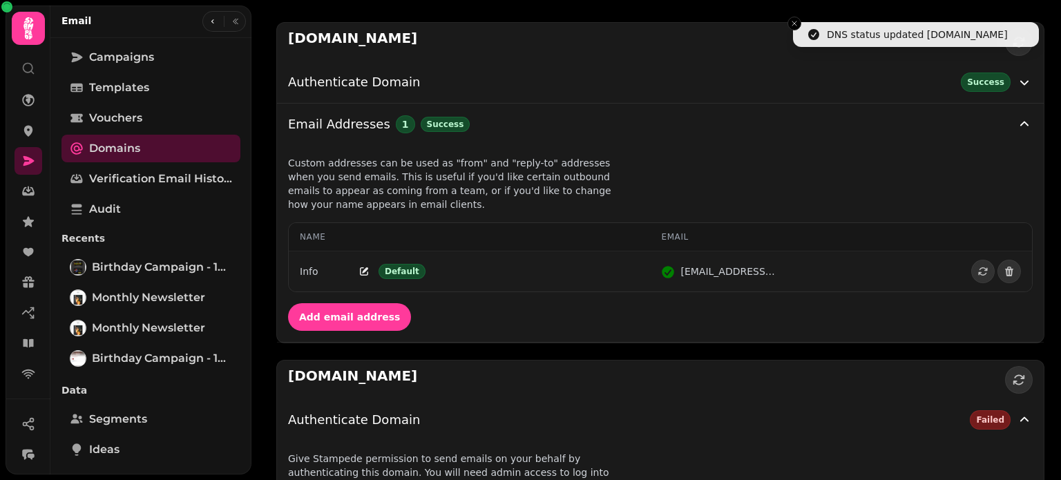
scroll to position [305, 0]
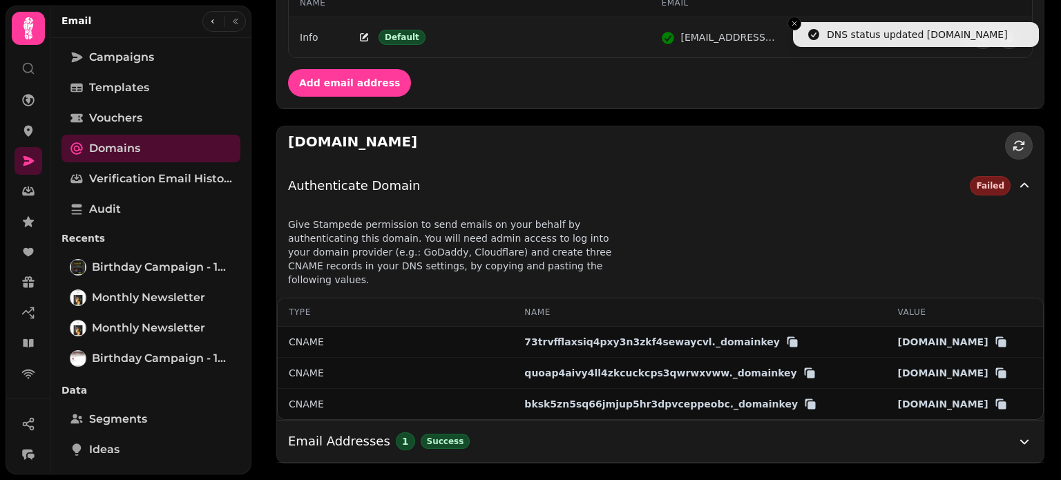
click at [1013, 140] on icon "button" at bounding box center [1018, 145] width 11 height 10
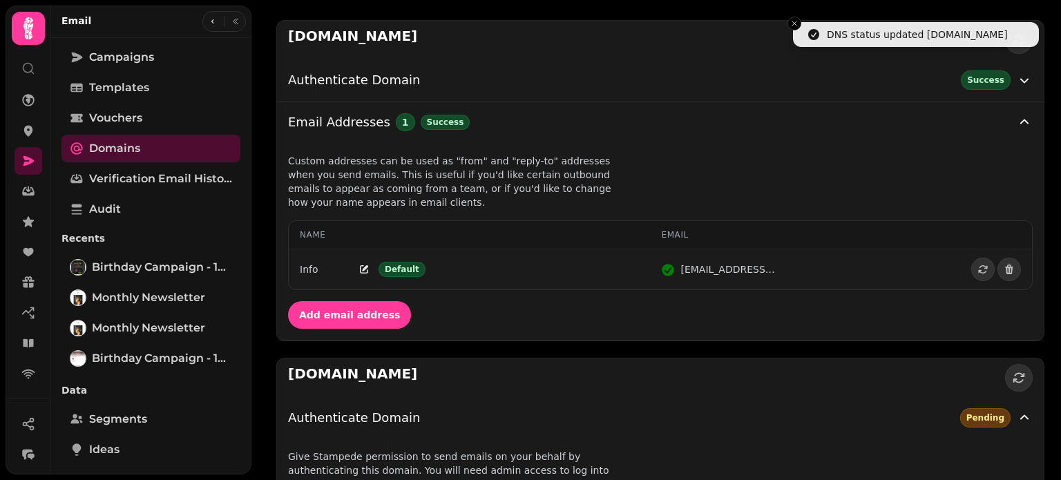
scroll to position [0, 0]
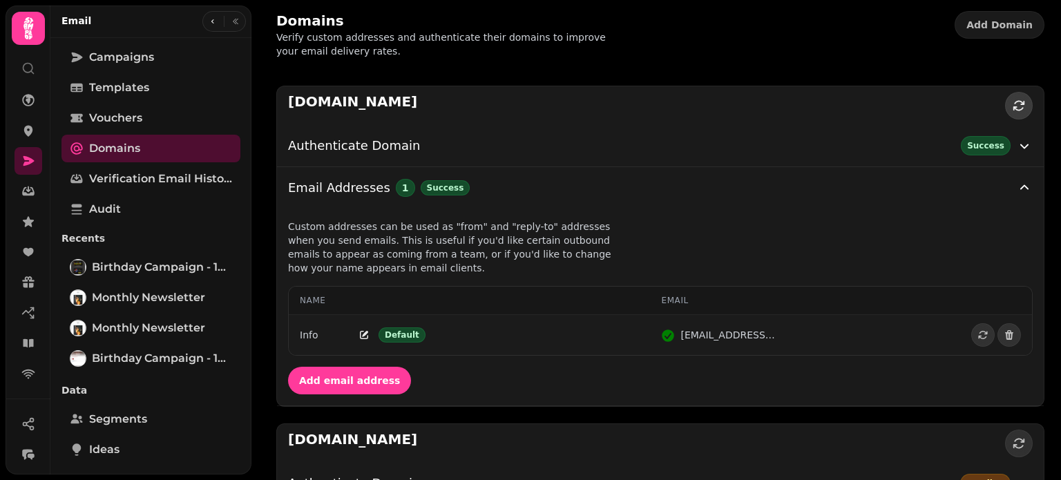
click at [1012, 108] on icon "button" at bounding box center [1019, 106] width 14 height 14
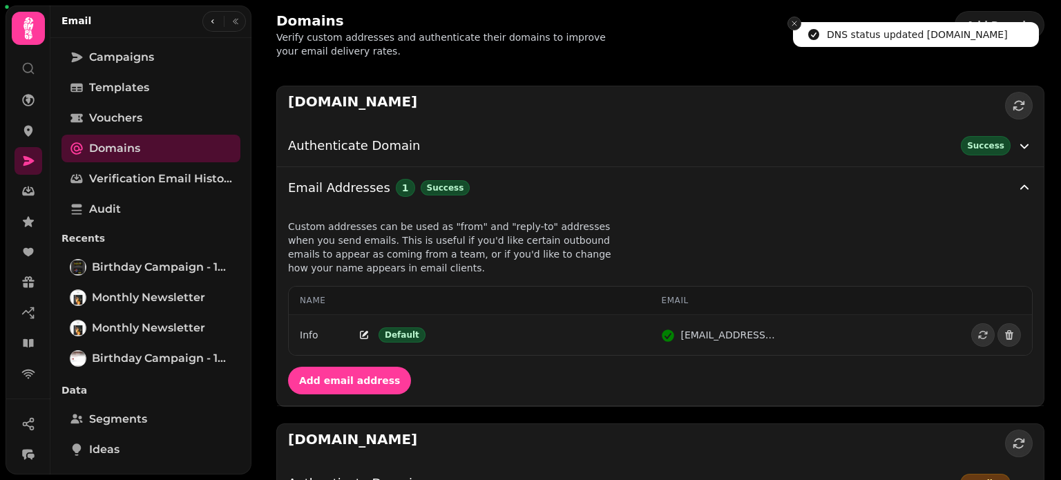
click at [791, 23] on icon "Close toast" at bounding box center [794, 23] width 8 height 8
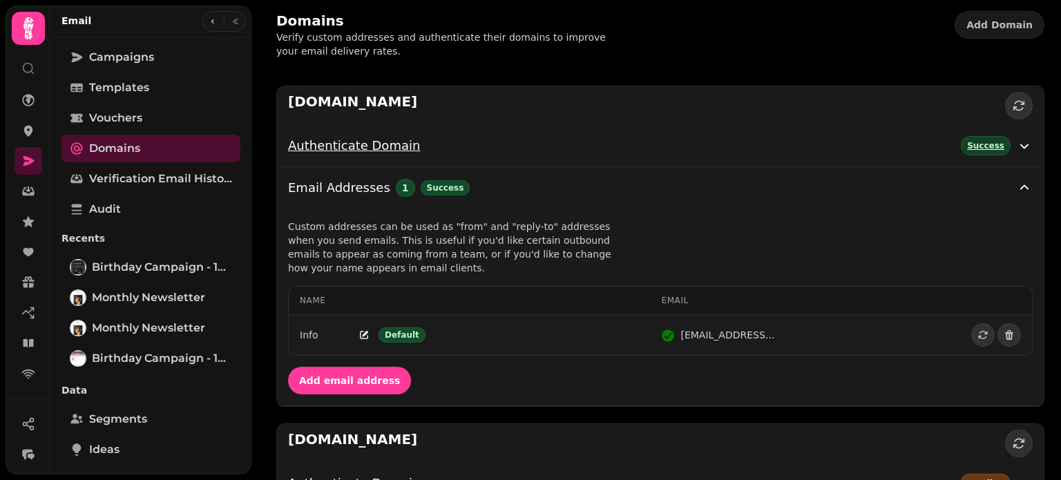
click at [985, 143] on div "Success" at bounding box center [986, 145] width 50 height 19
